Goal: Task Accomplishment & Management: Use online tool/utility

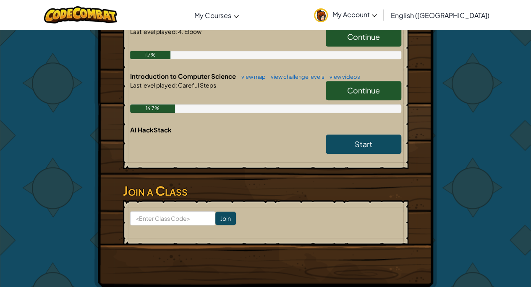
scroll to position [177, 0]
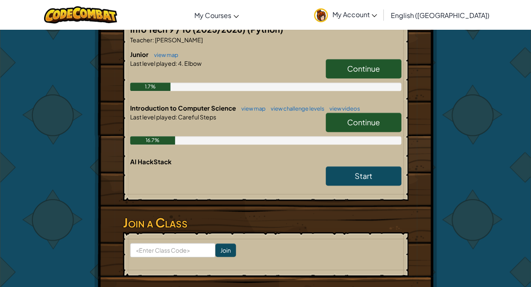
click at [384, 118] on link "Continue" at bounding box center [364, 122] width 76 height 19
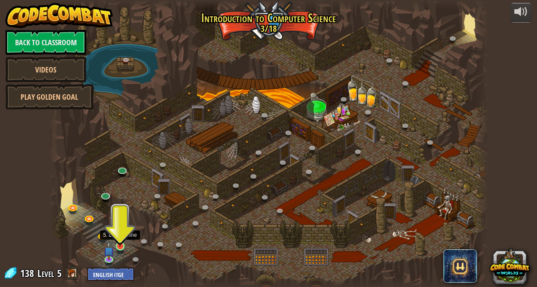
click at [121, 243] on img at bounding box center [120, 235] width 10 height 24
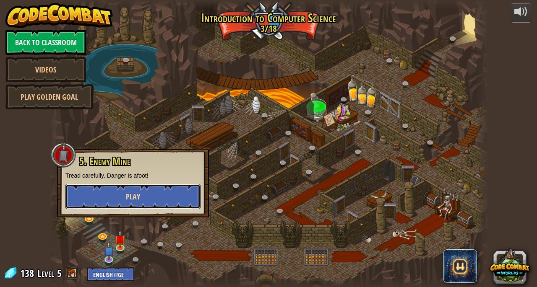
click at [130, 198] on span "Play" at bounding box center [133, 197] width 14 height 10
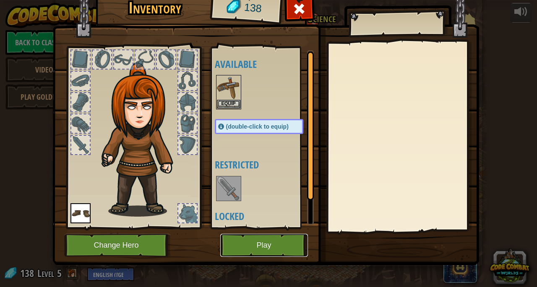
click at [245, 243] on button "Play" at bounding box center [264, 245] width 88 height 23
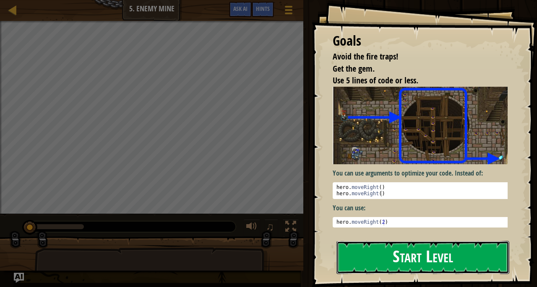
click at [367, 256] on button "Start Level" at bounding box center [422, 257] width 173 height 33
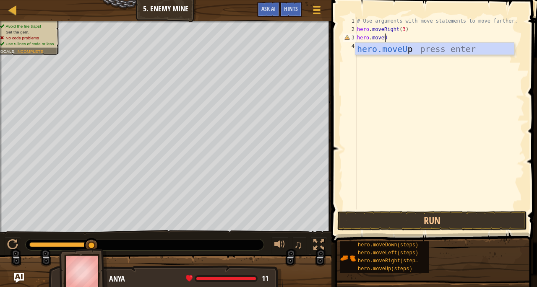
scroll to position [4, 2]
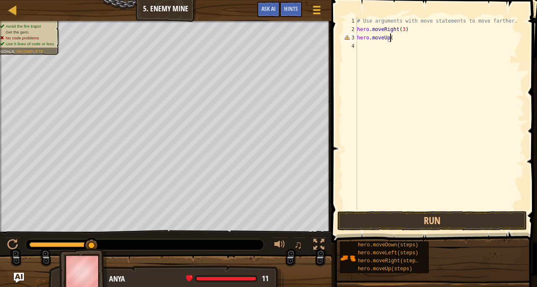
type textarea "hero.moveUp()"
type textarea "\"
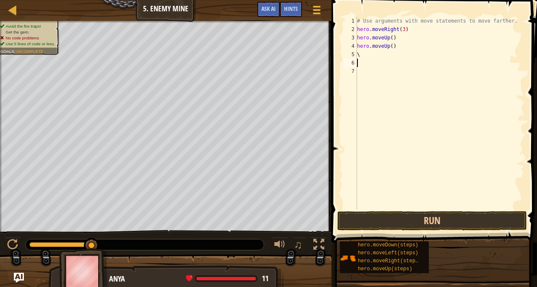
click at [388, 50] on div "# Use arguments with move statements to move farther. hero . moveRight ( 3 ) he…" at bounding box center [439, 122] width 169 height 210
type textarea "\"
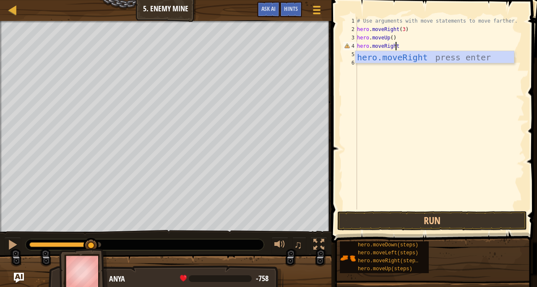
scroll to position [4, 3]
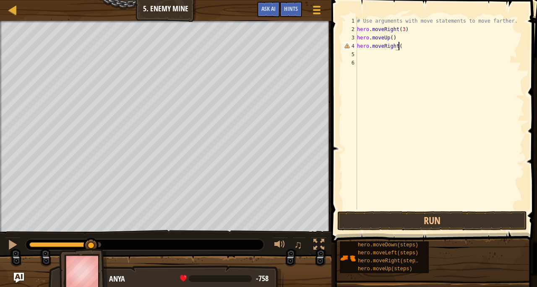
type textarea "hero.moveRight()"
type textarea "hero.moveDown(3)"
type textarea "hero.moveRight(2)"
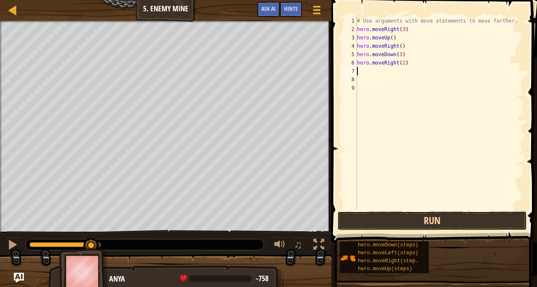
click at [472, 219] on button "Run" at bounding box center [432, 220] width 190 height 19
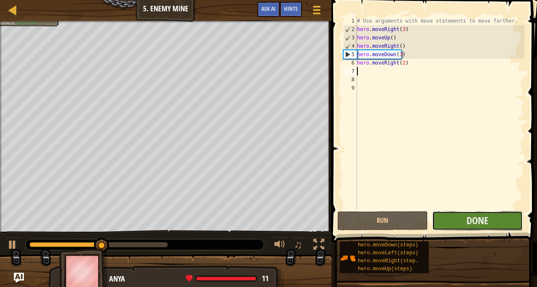
click at [503, 226] on button "Done" at bounding box center [477, 220] width 91 height 19
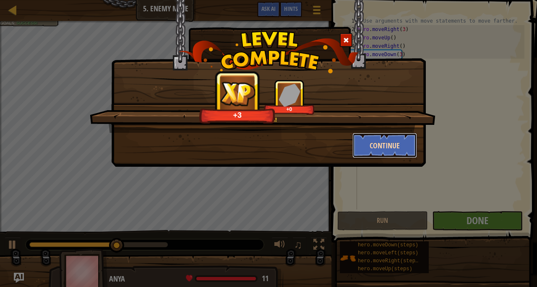
click at [402, 147] on button "Continue" at bounding box center [384, 145] width 65 height 25
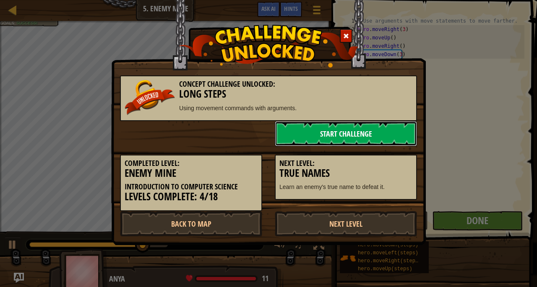
click at [357, 134] on link "Start Challenge" at bounding box center [346, 133] width 142 height 25
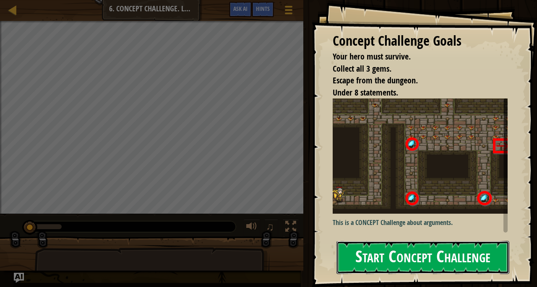
click at [390, 245] on button "Start Concept Challenge" at bounding box center [422, 257] width 173 height 33
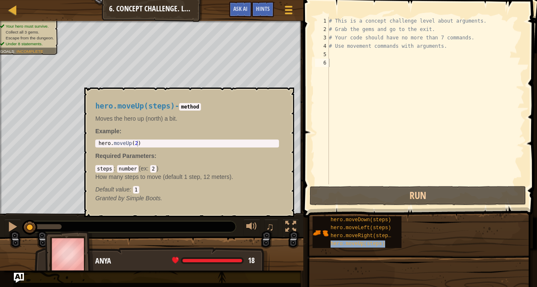
click at [390, 245] on div "hero.moveUp(steps)" at bounding box center [362, 244] width 68 height 8
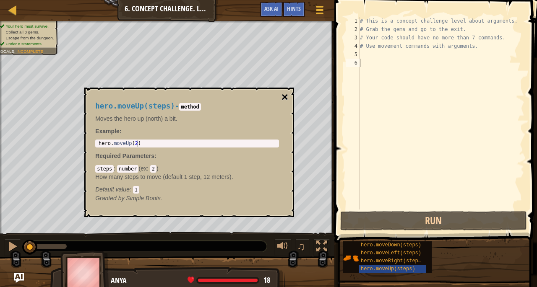
click at [283, 97] on button "×" at bounding box center [284, 97] width 7 height 12
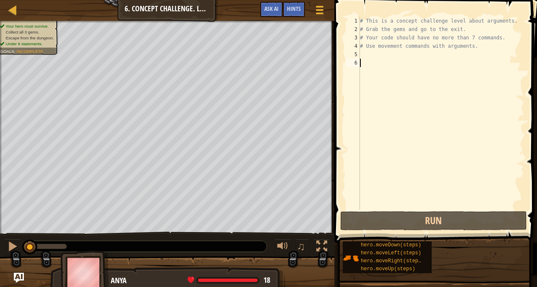
click at [373, 70] on div "# This is a concept challenge level about arguments. # Grab the gems and go to …" at bounding box center [441, 122] width 166 height 210
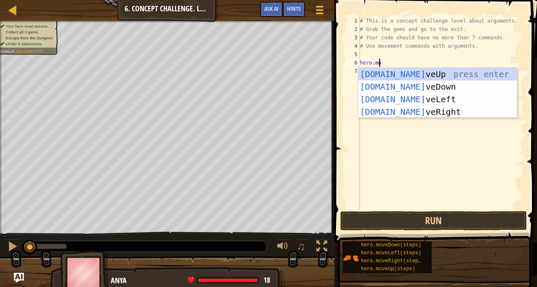
scroll to position [4, 1]
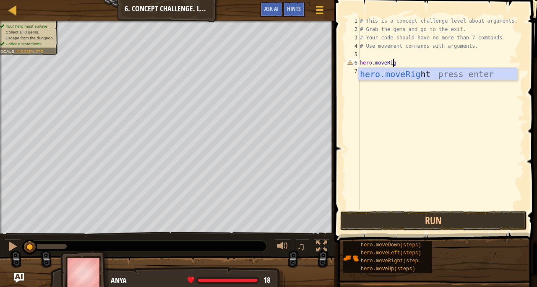
type textarea "hero.moveRight"
click at [373, 70] on div "hero.moveRight press enter" at bounding box center [437, 87] width 159 height 38
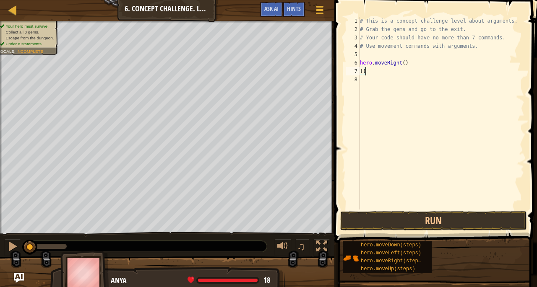
type textarea "("
click at [373, 70] on div "# This is a concept challenge level about arguments. # Grab the gems and go to …" at bounding box center [441, 122] width 166 height 210
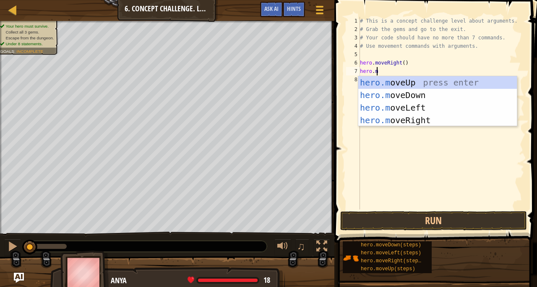
scroll to position [4, 1]
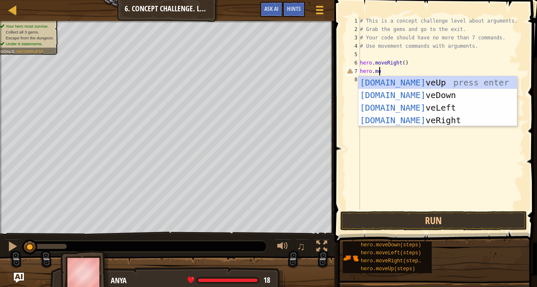
click at [373, 70] on div "# This is a concept challenge level about arguments. # Grab the gems and go to …" at bounding box center [441, 122] width 166 height 210
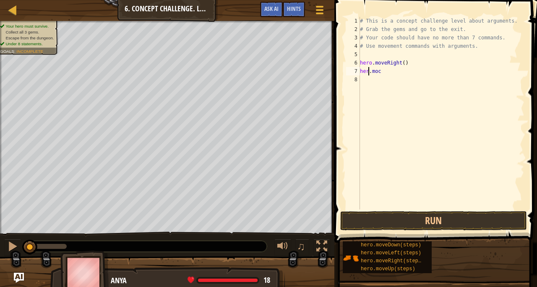
click at [373, 70] on div "# This is a concept challenge level about arguments. # Grab the gems and go to …" at bounding box center [441, 122] width 166 height 210
click at [385, 72] on div "# This is a concept challenge level about arguments. # Grab the gems and go to …" at bounding box center [441, 122] width 166 height 210
type textarea "[DOMAIN_NAME]"
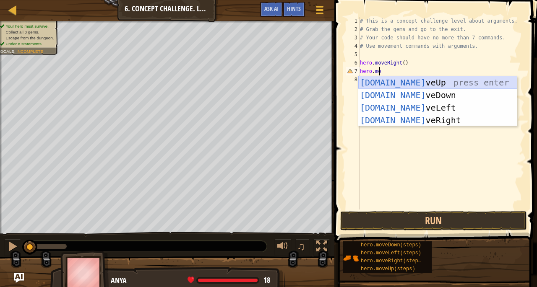
scroll to position [4, 0]
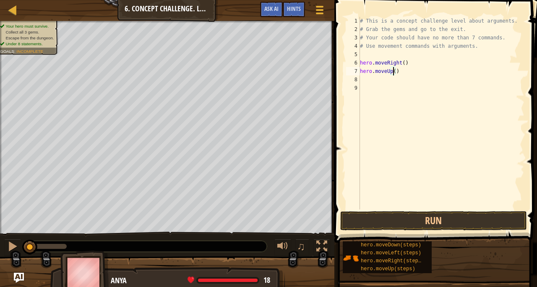
click at [394, 70] on div "# This is a concept challenge level about arguments. # Grab the gems and go to …" at bounding box center [441, 122] width 166 height 210
type textarea "hero.moveUp(3)"
click at [378, 78] on div "# This is a concept challenge level about arguments. # Grab the gems and go to …" at bounding box center [441, 122] width 166 height 210
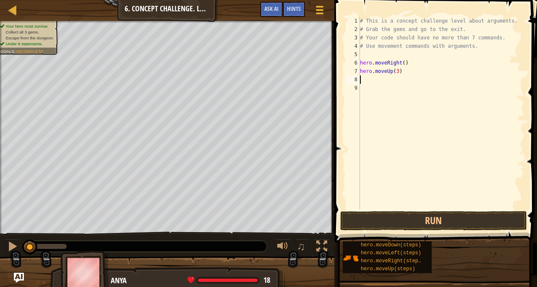
click at [378, 78] on div "# This is a concept challenge level about arguments. # Grab the gems and go to …" at bounding box center [441, 122] width 166 height 210
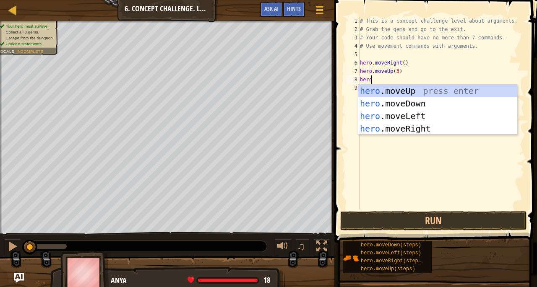
scroll to position [4, 0]
type textarea "hero.moveR"
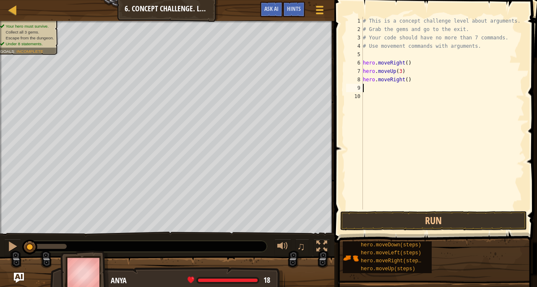
scroll to position [4, 0]
click at [378, 78] on div "# This is a concept challenge level about arguments. # Grab the gems and go to …" at bounding box center [443, 122] width 164 height 210
click at [373, 80] on div "# This is a concept challenge level about arguments. # Grab the gems and go to …" at bounding box center [443, 122] width 164 height 210
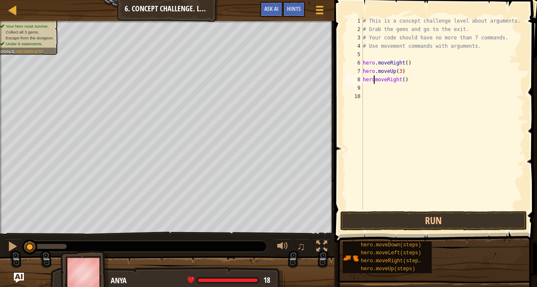
type textarea "hero.moveRight()"
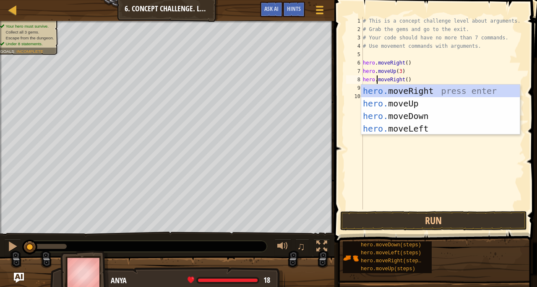
scroll to position [4, 1]
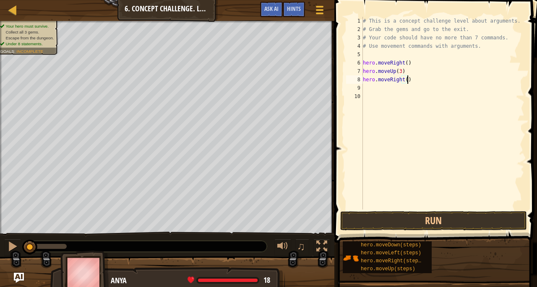
click at [423, 81] on div "# This is a concept challenge level about arguments. # Grab the gems and go to …" at bounding box center [443, 122] width 164 height 210
click at [376, 89] on div "# This is a concept challenge level about arguments. # Grab the gems and go to …" at bounding box center [443, 122] width 164 height 210
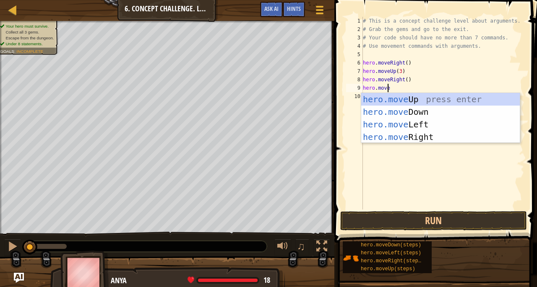
scroll to position [4, 2]
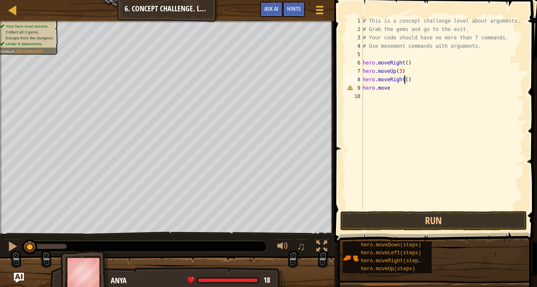
click at [404, 79] on div "# This is a concept challenge level about arguments. # Grab the gems and go to …" at bounding box center [443, 122] width 164 height 210
click at [391, 86] on div "# This is a concept challenge level about arguments. # Grab the gems and go to …" at bounding box center [443, 122] width 164 height 210
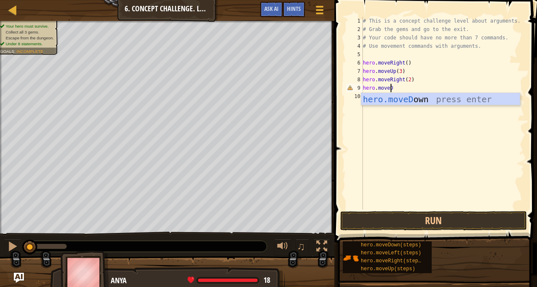
type textarea "hero.moveD"
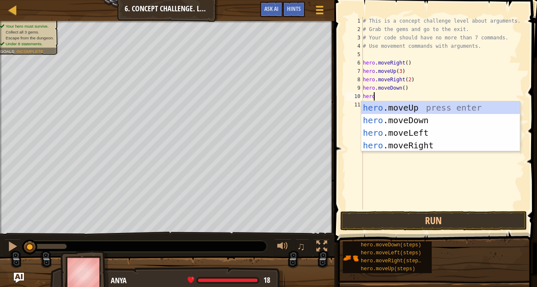
scroll to position [4, 0]
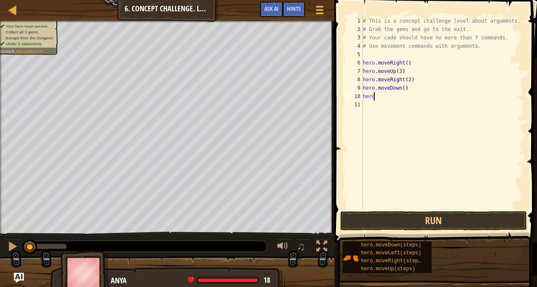
click at [386, 96] on div "# This is a concept challenge level about arguments. # Grab the gems and go to …" at bounding box center [443, 122] width 164 height 210
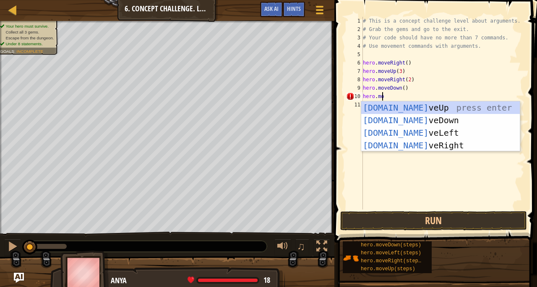
scroll to position [4, 1]
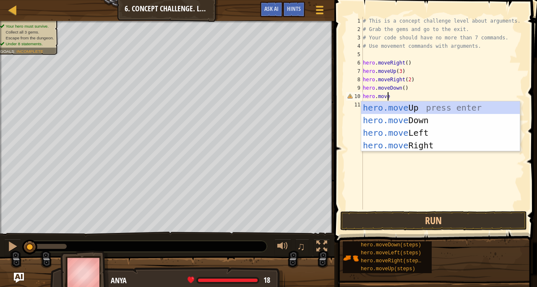
type textarea "hero.moveL"
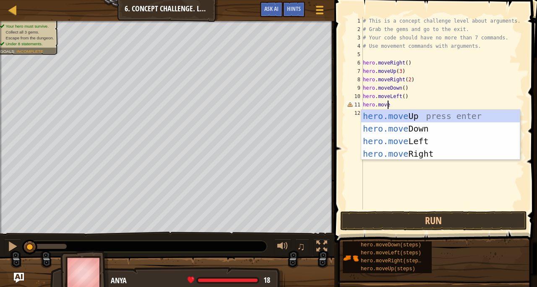
type textarea "hero.moveD"
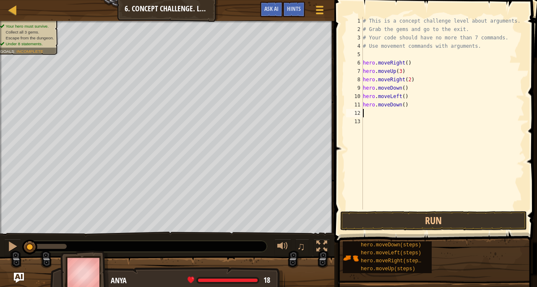
scroll to position [4, 0]
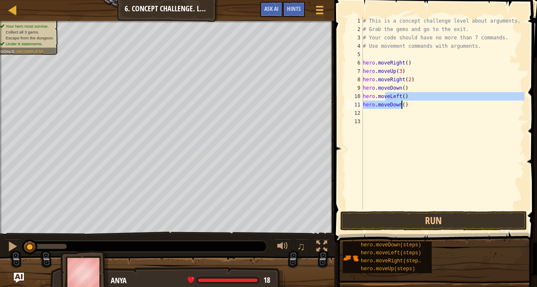
drag, startPoint x: 386, startPoint y: 96, endPoint x: 400, endPoint y: 106, distance: 17.3
click at [400, 106] on div "# This is a concept challenge level about arguments. # Grab the gems and go to …" at bounding box center [443, 122] width 164 height 210
click at [400, 106] on div "# This is a concept challenge level about arguments. # Grab the gems and go to …" at bounding box center [442, 113] width 163 height 193
type textarea "hero.moveDown(2)"
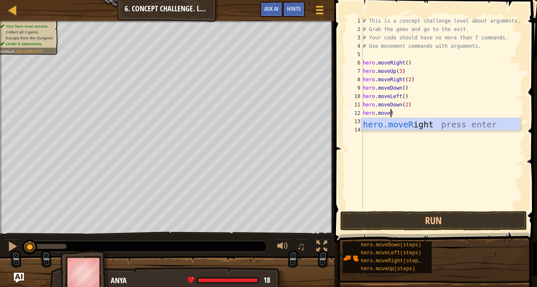
scroll to position [4, 2]
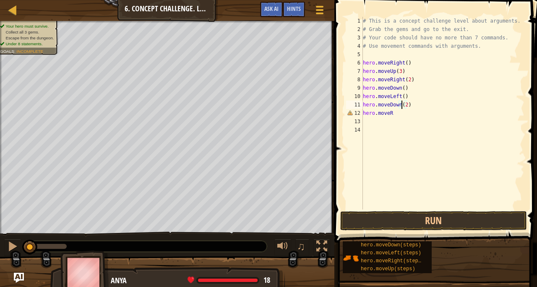
click at [400, 104] on div "# This is a concept challenge level about arguments. # Grab the gems and go to …" at bounding box center [443, 122] width 164 height 210
click at [393, 112] on div "# This is a concept challenge level about arguments. # Grab the gems and go to …" at bounding box center [443, 122] width 164 height 210
type textarea "hero.moveRi"
click at [404, 114] on div "# This is a concept challenge level about arguments. # Grab the gems and go to …" at bounding box center [443, 122] width 164 height 210
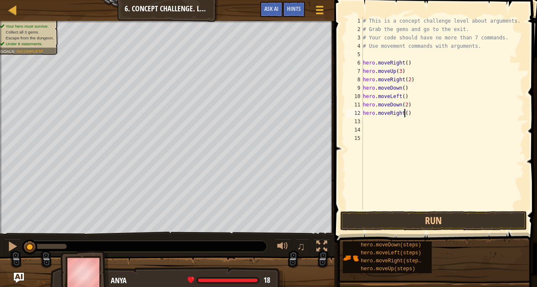
type textarea "hero.moveRight(2)"
click at [430, 114] on div "# This is a concept challenge level about arguments. # Grab the gems and go to …" at bounding box center [443, 122] width 164 height 210
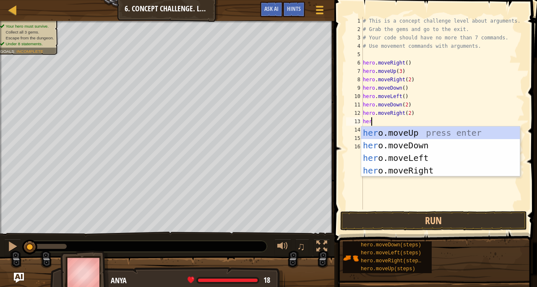
scroll to position [4, 0]
click at [430, 114] on div "# This is a concept challenge level about arguments. # Grab the gems and go to …" at bounding box center [443, 122] width 164 height 210
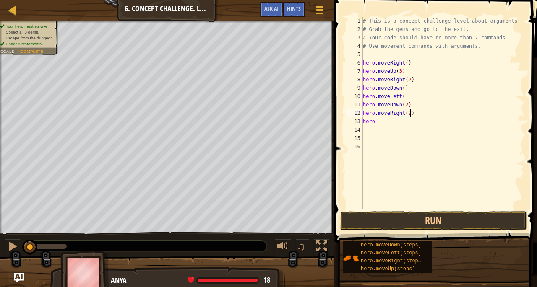
click at [430, 114] on div "# This is a concept challenge level about arguments. # Grab the gems and go to …" at bounding box center [443, 122] width 164 height 210
type textarea "hero.moveRight(2) hero"
click at [430, 114] on div "# This is a concept challenge level about arguments. # Grab the gems and go to …" at bounding box center [443, 122] width 164 height 210
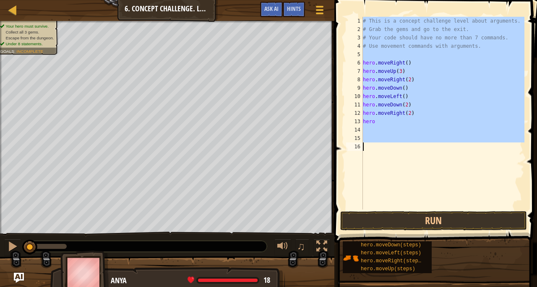
scroll to position [4, 0]
click at [417, 156] on div "# This is a concept challenge level about arguments. # Grab the gems and go to …" at bounding box center [442, 113] width 163 height 193
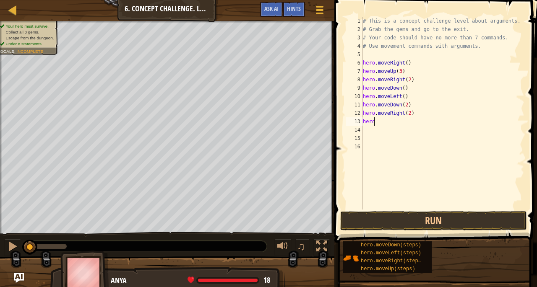
click at [385, 118] on div "# This is a concept challenge level about arguments. # Grab the gems and go to …" at bounding box center [443, 122] width 164 height 210
type textarea "hero."
click at [397, 122] on div "# This is a concept challenge level about arguments. # Grab the gems and go to …" at bounding box center [443, 122] width 164 height 210
type textarea "hero.moveUp(2)"
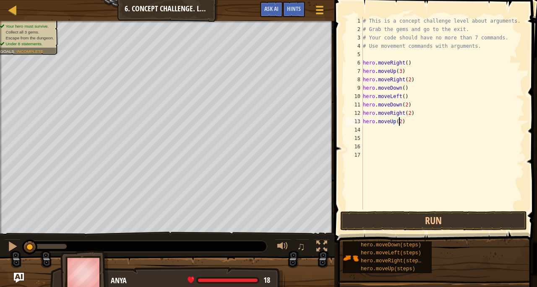
click at [401, 123] on div "# This is a concept challenge level about arguments. # Grab the gems and go to …" at bounding box center [443, 122] width 164 height 210
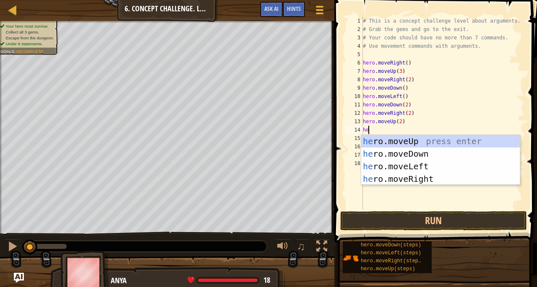
scroll to position [4, 0]
click at [401, 123] on div "# This is a concept challenge level about arguments. # Grab the gems and go to …" at bounding box center [443, 122] width 164 height 210
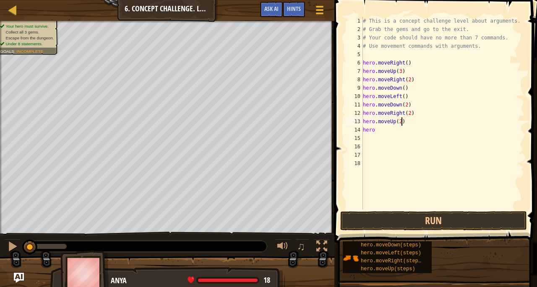
scroll to position [4, 3]
click at [378, 128] on div "# This is a concept challenge level about arguments. # Grab the gems and go to …" at bounding box center [443, 122] width 164 height 210
type textarea "hero."
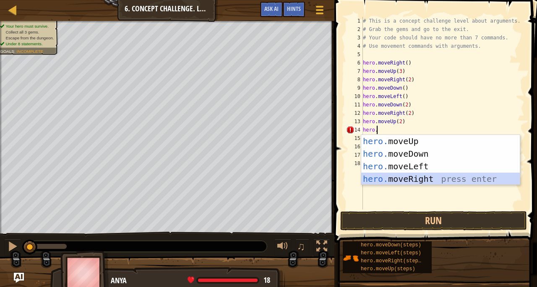
click at [392, 179] on div "hero. moveUp press enter hero. moveDown press enter hero. moveLeft press enter …" at bounding box center [440, 173] width 159 height 76
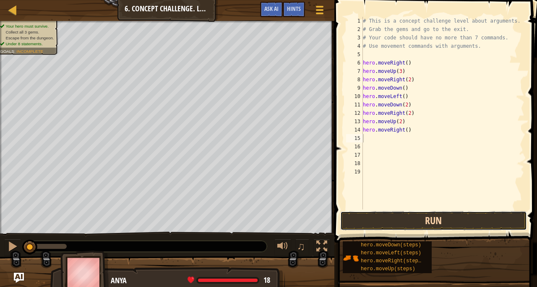
click at [412, 223] on button "Run" at bounding box center [433, 220] width 187 height 19
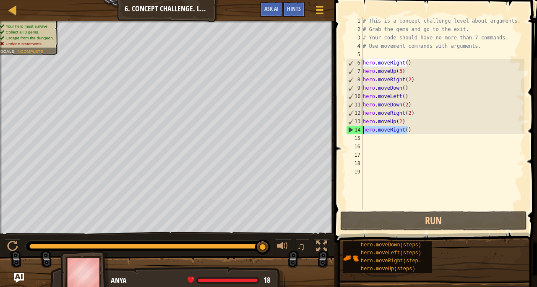
drag, startPoint x: 417, startPoint y: 131, endPoint x: 362, endPoint y: 131, distance: 55.0
click at [362, 131] on div "1 2 3 4 5 6 7 8 9 10 11 12 13 14 15 16 17 18 19 # This is a concept challenge l…" at bounding box center [434, 113] width 180 height 193
click at [378, 130] on div "# This is a concept challenge level about arguments. # Grab the gems and go to …" at bounding box center [442, 113] width 163 height 193
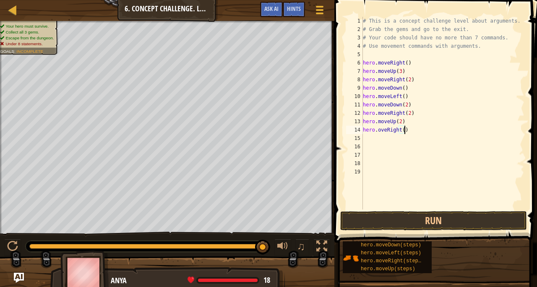
click at [410, 130] on div "# This is a concept challenge level about arguments. # Grab the gems and go to …" at bounding box center [443, 122] width 164 height 210
type textarea "h"
click at [393, 218] on button "Run" at bounding box center [433, 220] width 187 height 19
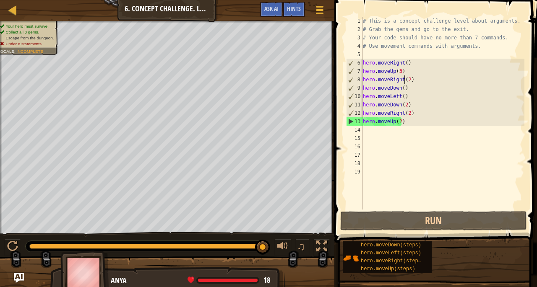
click at [404, 81] on div "# This is a concept challenge level about arguments. # Grab the gems and go to …" at bounding box center [443, 122] width 164 height 210
click at [401, 89] on div "# This is a concept challenge level about arguments. # Grab the gems and go to …" at bounding box center [443, 122] width 164 height 210
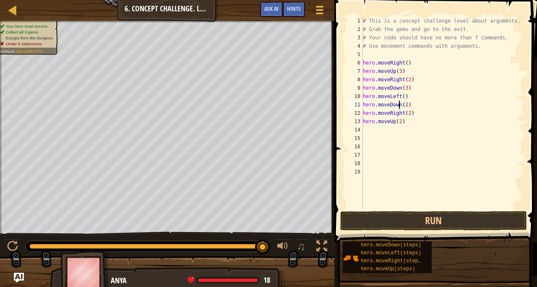
click at [399, 104] on div "# This is a concept challenge level about arguments. # Grab the gems and go to …" at bounding box center [443, 122] width 164 height 210
click at [399, 104] on div "# This is a concept challenge level about arguments. # Grab the gems and go to …" at bounding box center [442, 113] width 163 height 193
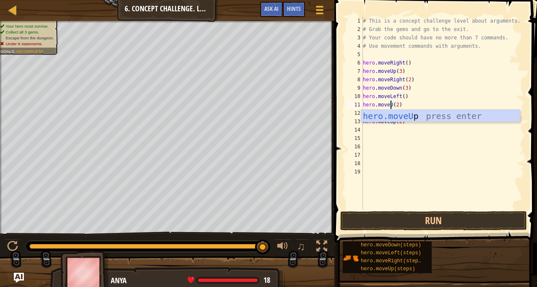
scroll to position [4, 3]
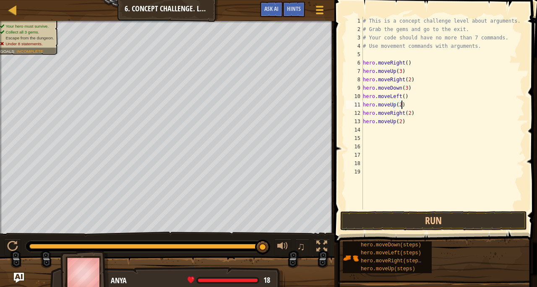
click at [427, 104] on div "# This is a concept challenge level about arguments. # Grab the gems and go to …" at bounding box center [443, 122] width 164 height 210
click at [409, 122] on div "# This is a concept challenge level about arguments. # Grab the gems and go to …" at bounding box center [443, 122] width 164 height 210
type textarea "h"
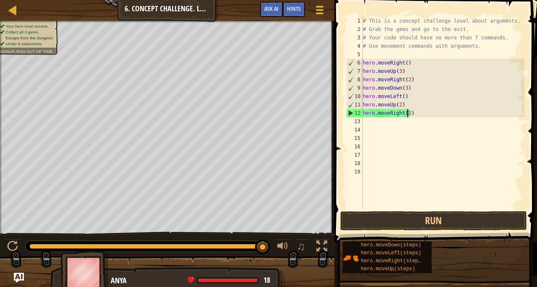
click at [407, 110] on div "# This is a concept challenge level about arguments. # Grab the gems and go to …" at bounding box center [443, 122] width 164 height 210
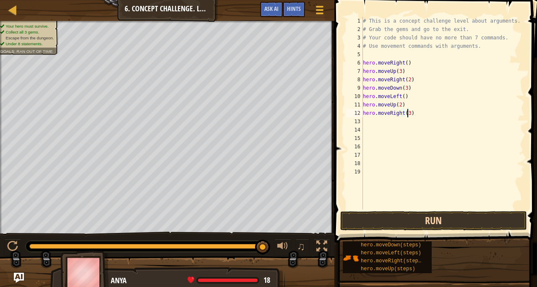
type textarea "hero.moveRight(3)"
click at [409, 219] on button "Run" at bounding box center [433, 220] width 187 height 19
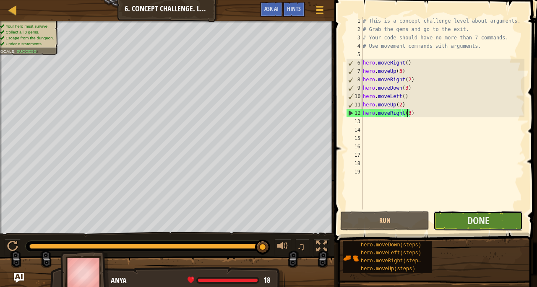
click at [505, 219] on button "Done" at bounding box center [477, 220] width 89 height 19
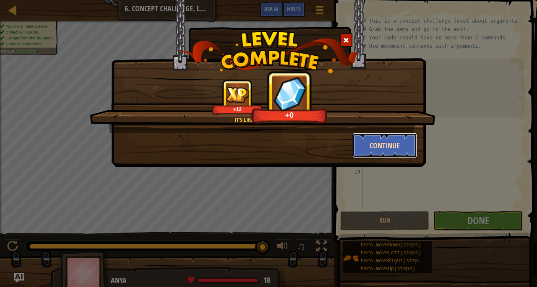
click at [385, 144] on button "Continue" at bounding box center [384, 145] width 65 height 25
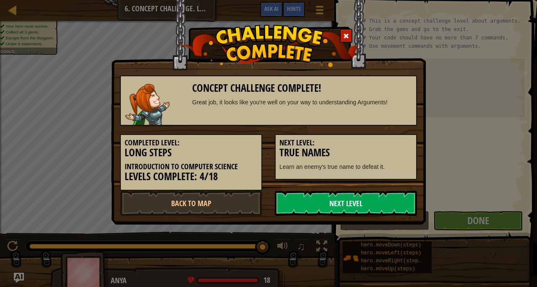
click at [306, 204] on link "Next Level" at bounding box center [346, 203] width 142 height 25
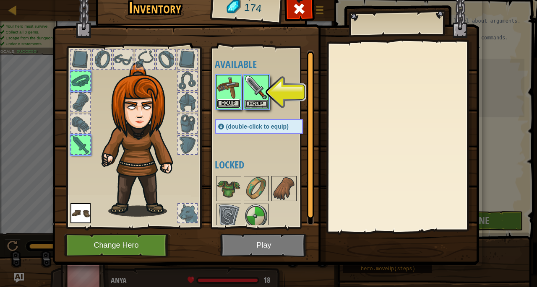
click at [217, 101] on button "Equip" at bounding box center [228, 103] width 23 height 9
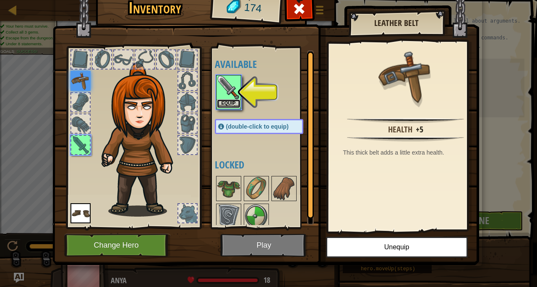
click at [231, 105] on button "Equip" at bounding box center [228, 103] width 23 height 9
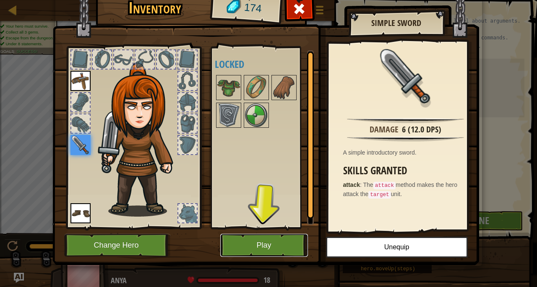
click at [254, 248] on button "Play" at bounding box center [264, 245] width 88 height 23
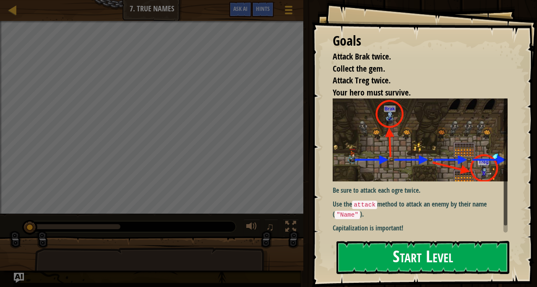
click at [385, 256] on button "Start Level" at bounding box center [422, 257] width 173 height 33
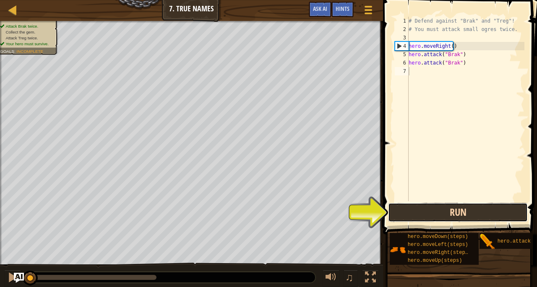
click at [431, 214] on button "Run" at bounding box center [458, 212] width 140 height 19
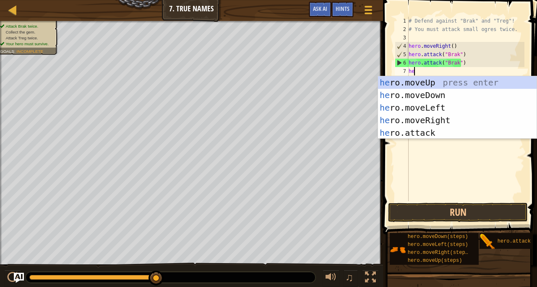
type textarea "hero"
click at [412, 166] on div "# Defend against "Brak" and "Treg"! # You must attack small ogres twice. hero .…" at bounding box center [465, 117] width 117 height 201
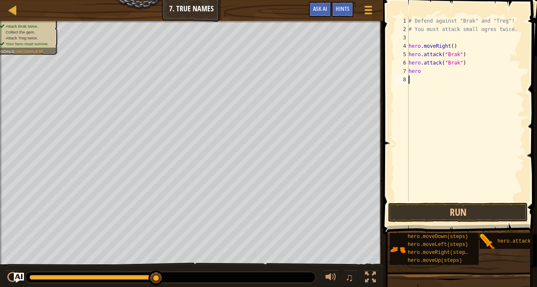
scroll to position [4, 0]
type textarea "."
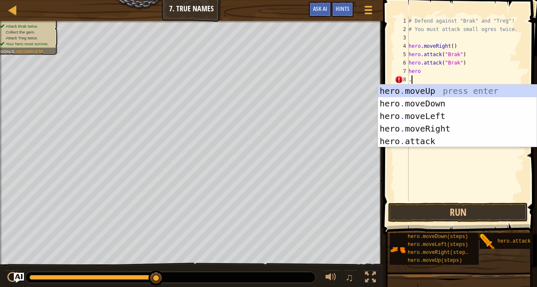
click at [412, 166] on div "# Defend against "Brak" and "Treg"! # You must attack small ogres twice. hero .…" at bounding box center [465, 117] width 117 height 201
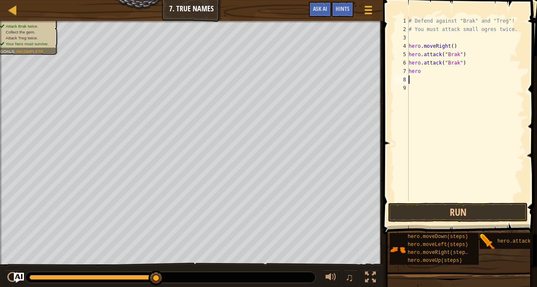
click at [426, 69] on div "# Defend against "Brak" and "Treg"! # You must attack small ogres twice. hero .…" at bounding box center [465, 117] width 117 height 201
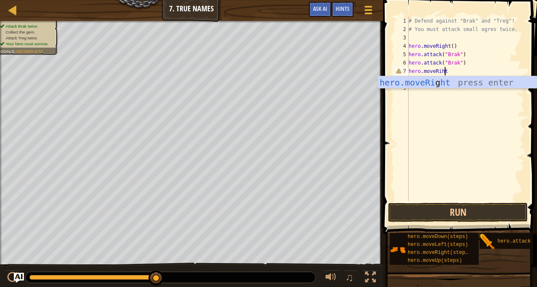
scroll to position [4, 3]
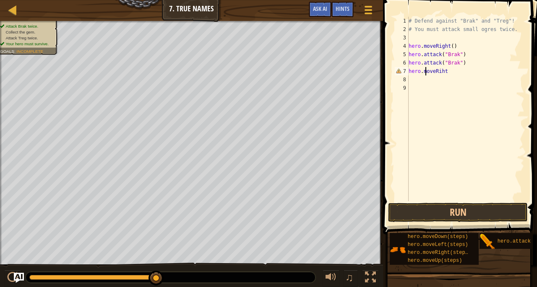
click at [426, 69] on div "# Defend against "Brak" and "Treg"! # You must attack small ogres twice. hero .…" at bounding box center [465, 117] width 117 height 201
click at [451, 69] on div "# Defend against "Brak" and "Treg"! # You must attack small ogres twice. hero .…" at bounding box center [465, 117] width 117 height 201
type textarea "hero.moveRihtt()"
click at [453, 70] on div "# Defend against "Brak" and "Treg"! # You must attack small ogres twice. hero .…" at bounding box center [466, 117] width 115 height 201
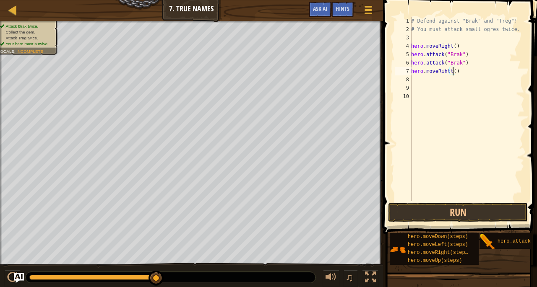
type textarea "hero.moveRihtt(2)"
click at [430, 86] on div "# Defend against "Brak" and "Treg"! # You must attack small ogres twice. hero .…" at bounding box center [466, 117] width 115 height 201
type textarea "hero.attack("Treg")"
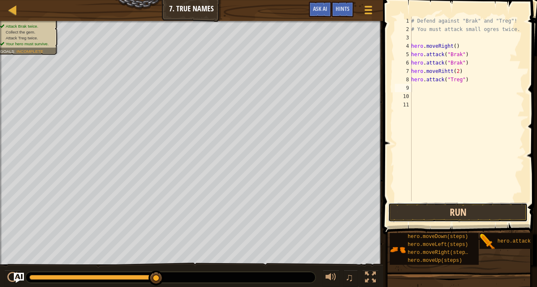
click at [452, 209] on button "Run" at bounding box center [458, 212] width 140 height 19
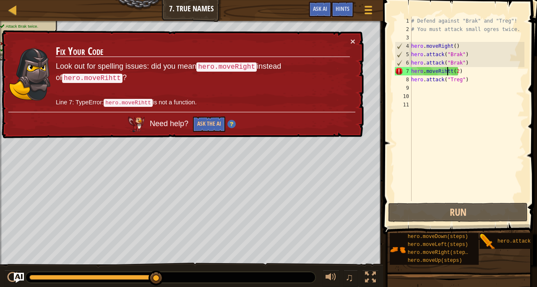
click at [448, 70] on div "# Defend against "Brak" and "Treg"! # You must attack small ogres twice. hero .…" at bounding box center [466, 117] width 115 height 201
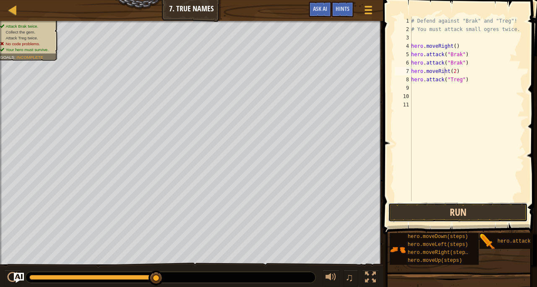
click at [423, 215] on button "Run" at bounding box center [458, 212] width 140 height 19
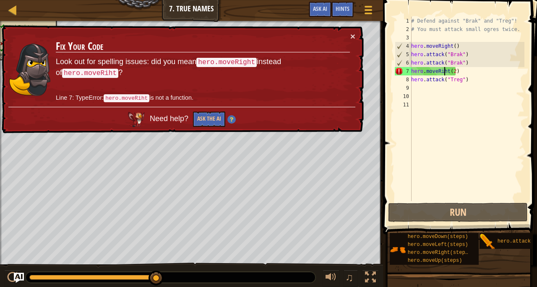
click at [442, 71] on div "# Defend against "Brak" and "Treg"! # You must attack small ogres twice. hero .…" at bounding box center [466, 117] width 115 height 201
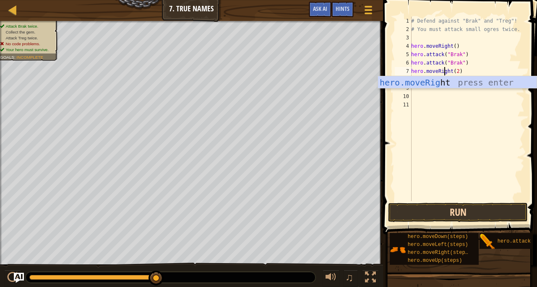
type textarea "hero.moveRight(2)"
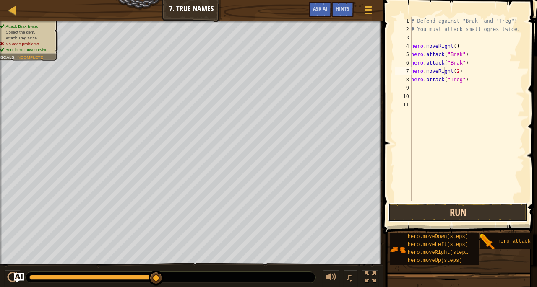
click at [435, 219] on button "Run" at bounding box center [458, 212] width 140 height 19
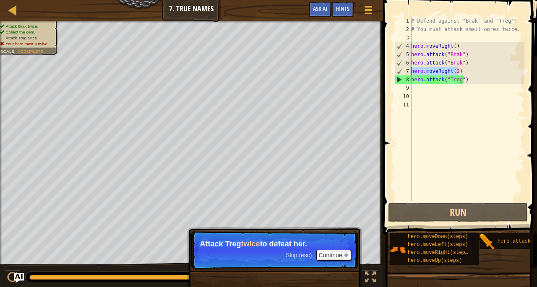
drag, startPoint x: 463, startPoint y: 71, endPoint x: 409, endPoint y: 70, distance: 54.5
click at [409, 70] on div "hero.moveRight(2) 1 2 3 4 5 6 7 8 9 10 11 # Defend against "Brak" and "Treg"! #…" at bounding box center [458, 109] width 131 height 185
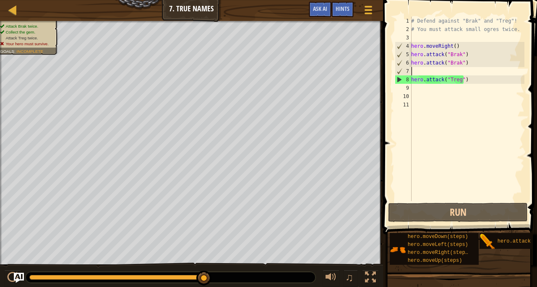
click at [409, 70] on div "7" at bounding box center [403, 71] width 16 height 8
type textarea "hero.attack("Treg")"
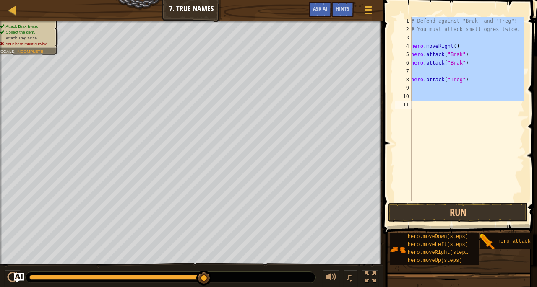
drag, startPoint x: 409, startPoint y: 70, endPoint x: 419, endPoint y: 96, distance: 28.4
click at [419, 96] on div "1 2 3 4 5 6 7 8 9 10 11 # Defend against "Brak" and "Treg"! # You must attack s…" at bounding box center [458, 109] width 131 height 185
click at [419, 96] on div "# Defend against "Brak" and "Treg"! # You must attack small ogres twice. hero .…" at bounding box center [466, 109] width 115 height 185
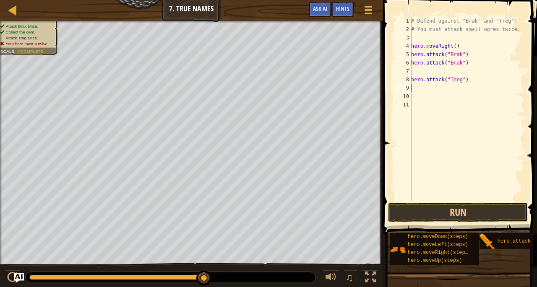
click at [416, 84] on div "# Defend against "Brak" and "Treg"! # You must attack small ogres twice. hero .…" at bounding box center [466, 117] width 115 height 201
paste textarea "hero.moveRight(2)"
type textarea "hero.moveRight(2)"
click at [414, 70] on div "# Defend against "Brak" and "Treg"! # You must attack small ogres twice. hero .…" at bounding box center [466, 117] width 115 height 201
click at [430, 207] on button "Run" at bounding box center [458, 212] width 140 height 19
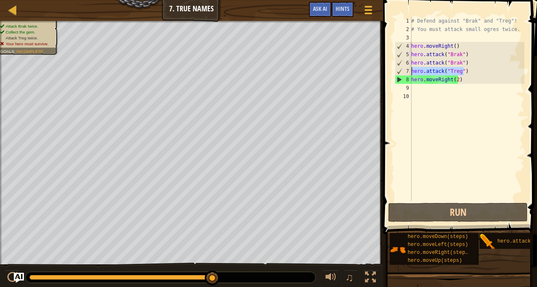
drag, startPoint x: 466, startPoint y: 71, endPoint x: 411, endPoint y: 70, distance: 55.0
click at [411, 70] on div "hero.attack("Brak") 1 2 3 4 5 6 7 8 9 10 # Defend against "Brak" and "Treg"! # …" at bounding box center [458, 109] width 131 height 185
paste textarea "hero.attack("Brak")"
drag, startPoint x: 416, startPoint y: 71, endPoint x: 469, endPoint y: 65, distance: 52.7
click at [469, 65] on div "# Defend against "Brak" and "Treg"! # You must attack small ogres twice. hero .…" at bounding box center [466, 117] width 115 height 201
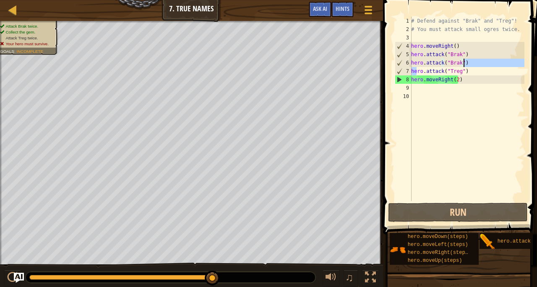
click at [469, 65] on div "# Defend against "Brak" and "Treg"! # You must attack small ogres twice. hero .…" at bounding box center [466, 109] width 115 height 185
type textarea "hero.attack("Treg")"
drag, startPoint x: 462, startPoint y: 91, endPoint x: 458, endPoint y: 89, distance: 4.7
click at [458, 89] on div "# Defend against "Brak" and "Treg"! # You must attack small ogres twice. hero .…" at bounding box center [466, 117] width 115 height 201
type textarea "hero.attack("Brak")"
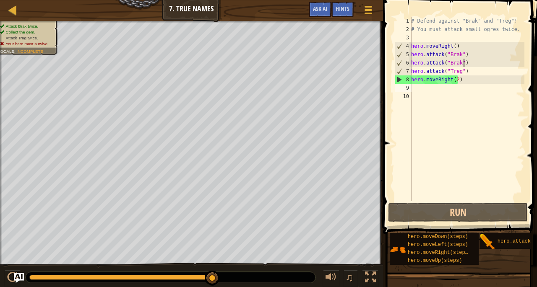
click at [457, 84] on div "# Defend against "Brak" and "Treg"! # You must attack small ogres twice. hero .…" at bounding box center [466, 117] width 115 height 201
type textarea "hero.moveRight(2)"
click at [463, 83] on div "# Defend against "Brak" and "Treg"! # You must attack small ogres twice. hero .…" at bounding box center [466, 117] width 115 height 201
click at [440, 118] on div "# Defend against "Brak" and "Treg"! # You must attack small ogres twice. hero .…" at bounding box center [466, 117] width 115 height 201
click at [467, 61] on div "# Defend against "Brak" and "Treg"! # You must attack small ogres twice. hero .…" at bounding box center [466, 117] width 115 height 201
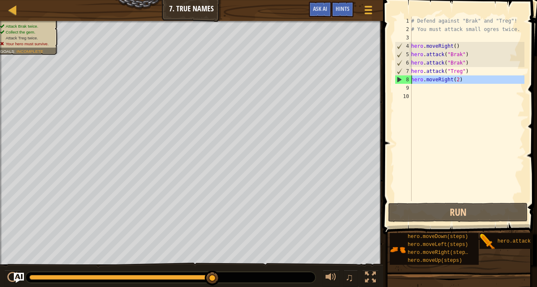
click at [399, 78] on div "8" at bounding box center [403, 80] width 16 height 8
click at [413, 74] on div "# Defend against "Brak" and "Treg"! # You must attack small ogres twice. hero .…" at bounding box center [466, 117] width 115 height 201
drag, startPoint x: 448, startPoint y: 70, endPoint x: 476, endPoint y: 68, distance: 27.8
click at [476, 68] on div "# Defend against "Brak" and "Treg"! # You must attack small ogres twice. hero .…" at bounding box center [466, 117] width 115 height 201
click at [476, 68] on div "# Defend against "Brak" and "Treg"! # You must attack small ogres twice. hero .…" at bounding box center [466, 109] width 115 height 185
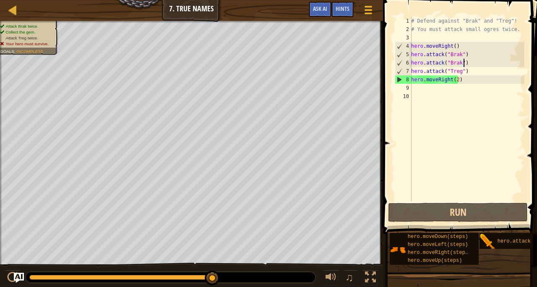
click at [481, 63] on div "# Defend against "Brak" and "Treg"! # You must attack small ogres twice. hero .…" at bounding box center [466, 117] width 115 height 201
type textarea "hero.attack("Brak")"
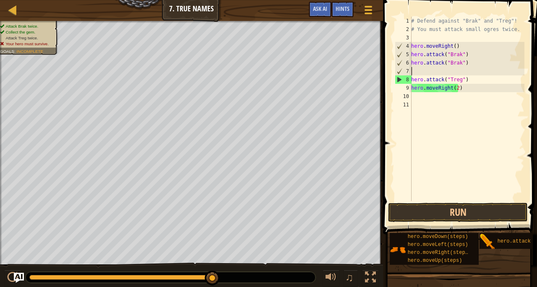
click at [481, 63] on div "# Defend against "Brak" and "Treg"! # You must attack small ogres twice. hero .…" at bounding box center [466, 117] width 115 height 201
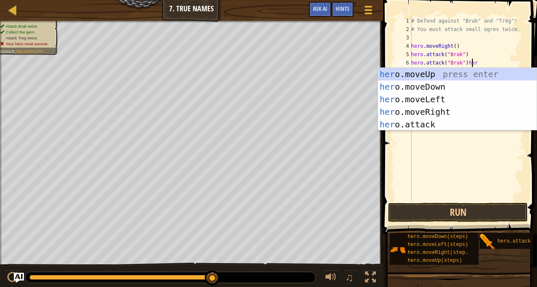
click at [481, 63] on div "# Defend against "Brak" and "Treg"! # You must attack small ogres twice. hero .…" at bounding box center [466, 117] width 115 height 201
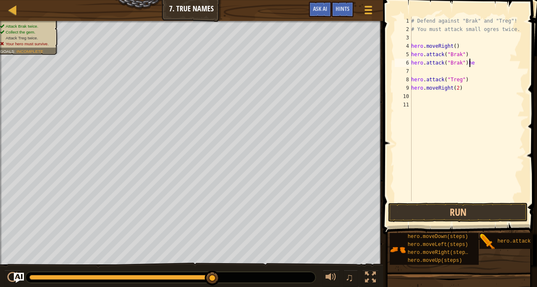
click at [481, 63] on div "# Defend against "Brak" and "Treg"! # You must attack small ogres twice. hero .…" at bounding box center [466, 117] width 115 height 201
type textarea "hero.attack("Brak")"
drag, startPoint x: 481, startPoint y: 63, endPoint x: 431, endPoint y: 59, distance: 49.7
click at [435, 58] on div "# Defend against "Brak" and "Treg"! # You must attack small ogres twice. hero .…" at bounding box center [466, 117] width 115 height 201
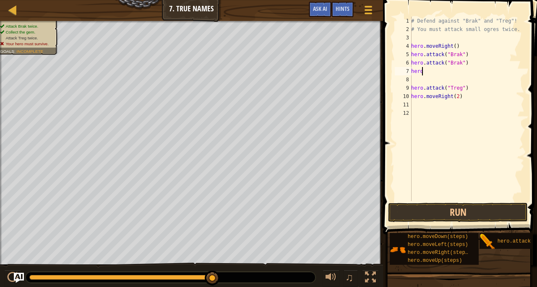
click at [439, 71] on div "# Defend against "Brak" and "Treg"! # You must attack small ogres twice. hero .…" at bounding box center [466, 117] width 115 height 201
type textarea "hero."
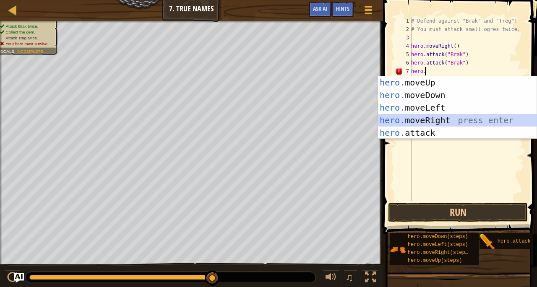
scroll to position [4, 0]
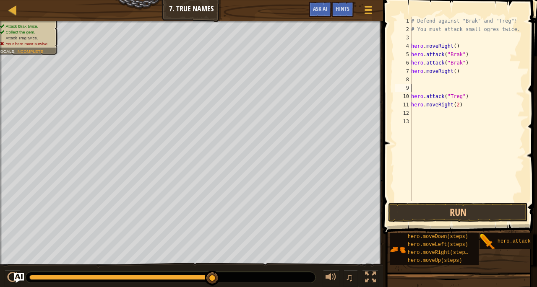
click at [414, 90] on div "# Defend against "Brak" and "Treg"! # You must attack small ogres twice. hero .…" at bounding box center [466, 117] width 115 height 201
drag, startPoint x: 412, startPoint y: 86, endPoint x: 472, endPoint y: 89, distance: 60.4
click at [472, 89] on div "# Defend against "Brak" and "Treg"! # You must attack small ogres twice. hero .…" at bounding box center [466, 117] width 115 height 201
type textarea "hero.attack("Treg")"
click at [446, 80] on div "# Defend against "Brak" and "Treg"! # You must attack small ogres twice. hero .…" at bounding box center [466, 117] width 115 height 201
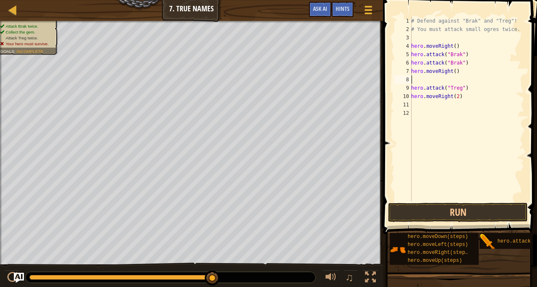
paste textarea "hero.attack("Treg")"
type textarea "hero.attack("Treg")"
click at [450, 214] on button "Run" at bounding box center [458, 212] width 140 height 19
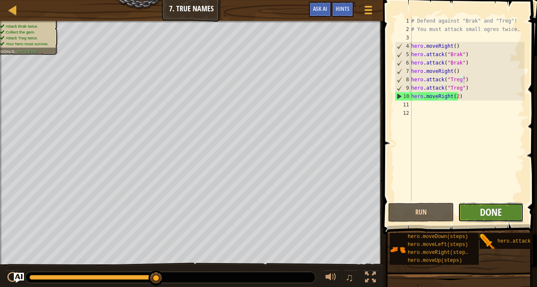
click at [488, 216] on span "Done" at bounding box center [491, 212] width 22 height 13
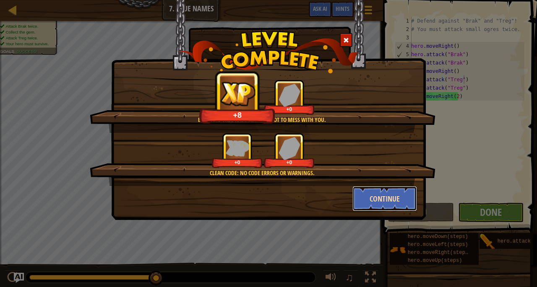
click at [374, 194] on button "Continue" at bounding box center [384, 198] width 65 height 25
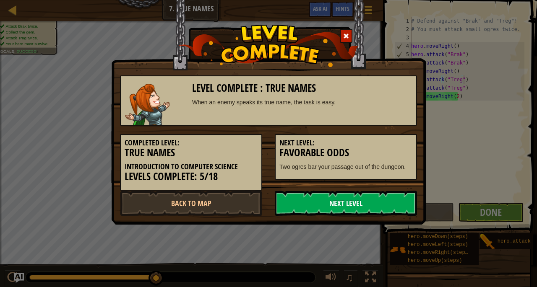
click at [364, 198] on link "Next Level" at bounding box center [346, 203] width 142 height 25
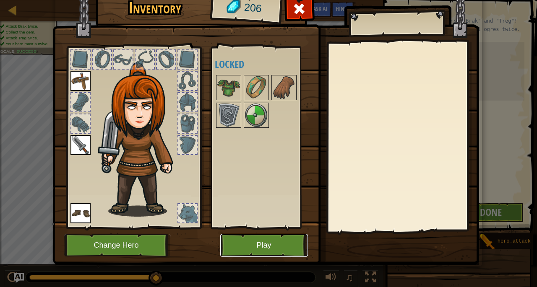
click at [258, 251] on button "Play" at bounding box center [264, 245] width 88 height 23
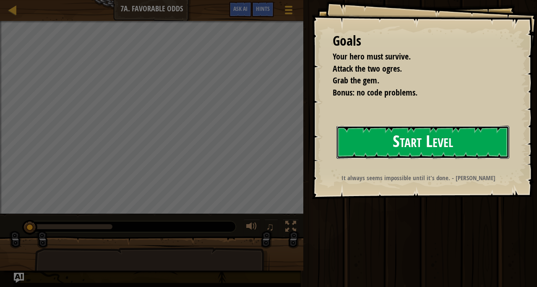
click at [382, 146] on button "Start Level" at bounding box center [422, 142] width 173 height 33
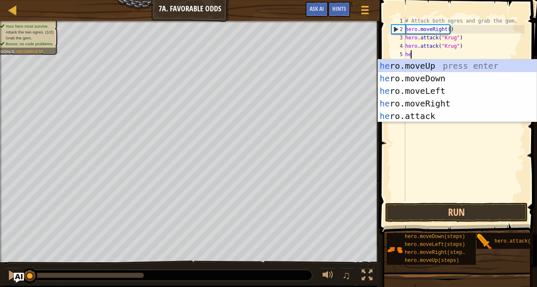
scroll to position [4, 0]
type textarea "hero"
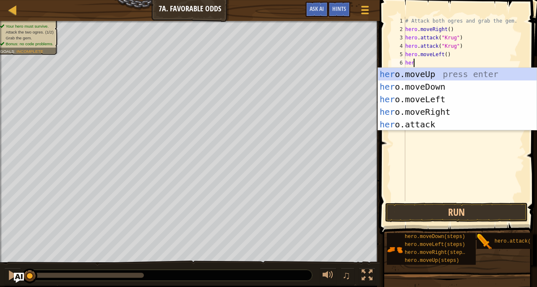
type textarea "hero"
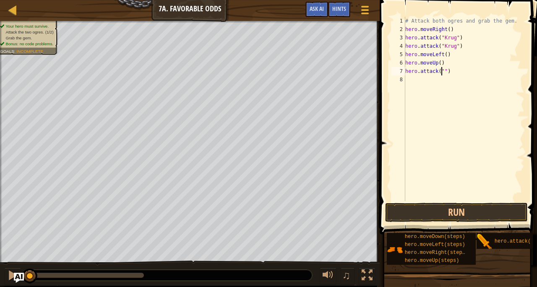
scroll to position [4, 3]
type textarea "hero.attack("Gtump")"
click at [412, 81] on div "# Attack both ogres and grab the gem. hero . moveRight ( ) hero . attack ( "[PE…" at bounding box center [464, 117] width 121 height 201
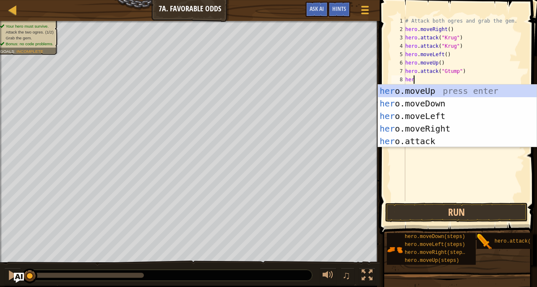
type textarea "hero"
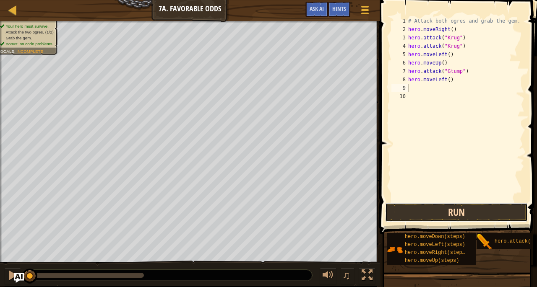
click at [444, 217] on button "Run" at bounding box center [456, 212] width 143 height 19
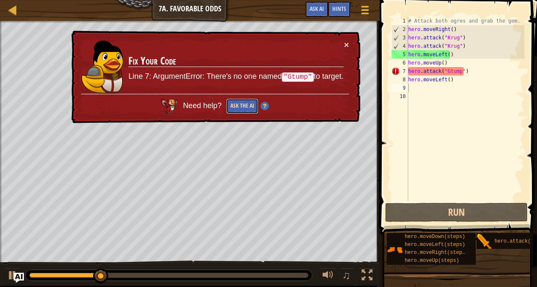
click at [246, 106] on button "Ask the AI" at bounding box center [242, 107] width 32 height 16
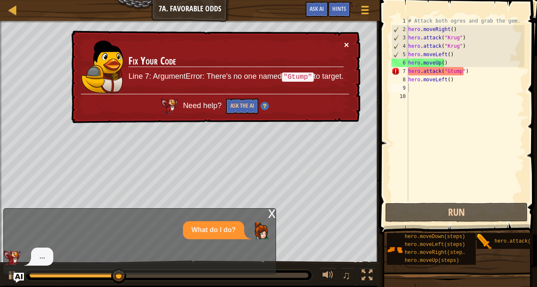
click at [345, 40] on button "×" at bounding box center [346, 44] width 5 height 9
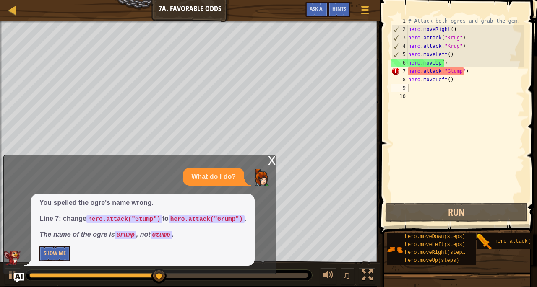
click at [271, 160] on div "x" at bounding box center [272, 160] width 8 height 8
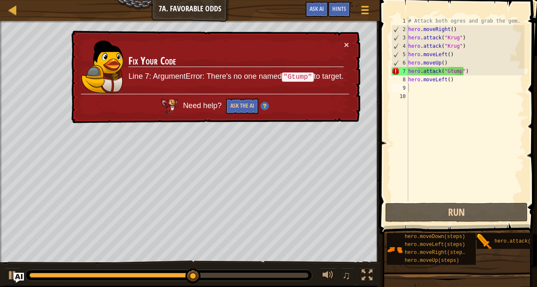
click at [449, 70] on div "# Attack both ogres and grab the gem. hero . moveRight ( ) hero . attack ( "[PE…" at bounding box center [465, 117] width 118 height 201
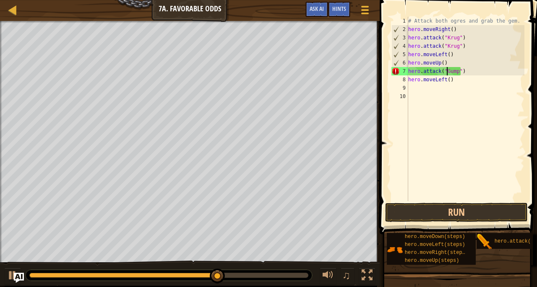
scroll to position [4, 3]
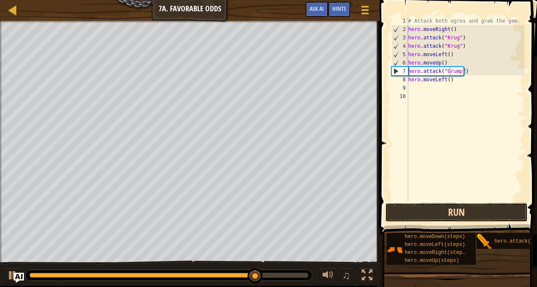
click at [436, 208] on button "Run" at bounding box center [456, 212] width 143 height 19
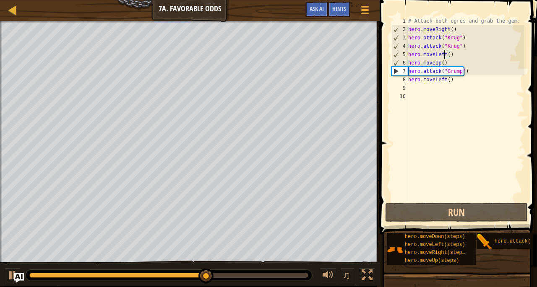
click at [443, 55] on div "# Attack both ogres and grab the gem. hero . moveRight ( ) hero . attack ( "[PE…" at bounding box center [465, 117] width 118 height 201
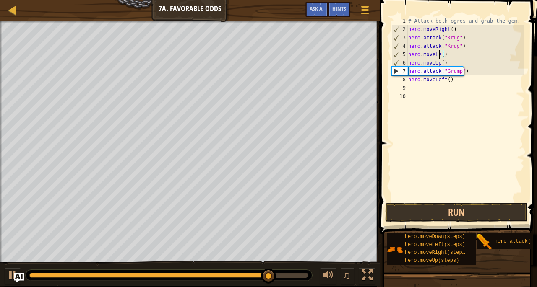
scroll to position [4, 2]
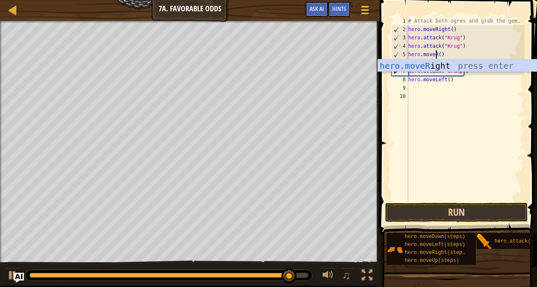
type textarea "hero.moveRi()"
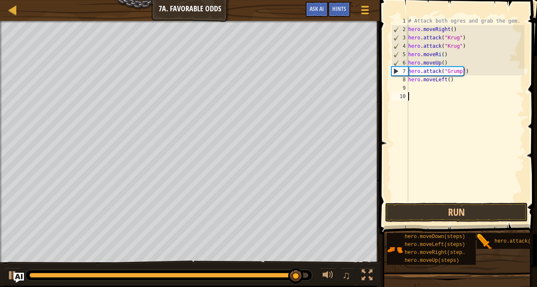
click at [434, 163] on div "# Attack both ogres and grab the gem. hero . moveRight ( ) hero . attack ( "[PE…" at bounding box center [465, 117] width 118 height 201
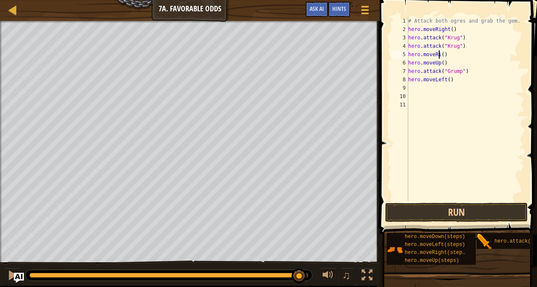
click at [439, 52] on div "# Attack both ogres and grab the gem. hero . moveRight ( ) hero . attack ( "[PE…" at bounding box center [465, 117] width 118 height 201
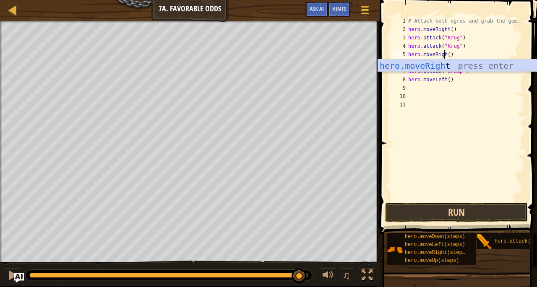
scroll to position [4, 3]
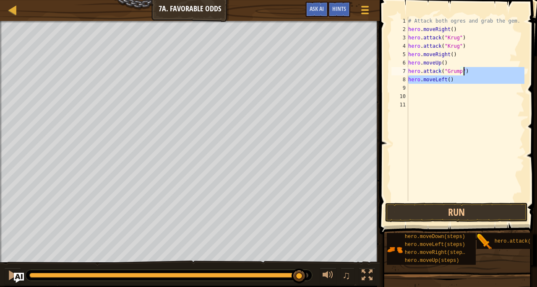
drag, startPoint x: 418, startPoint y: 86, endPoint x: 475, endPoint y: 72, distance: 59.0
click at [475, 72] on div "# Attack both ogres and grab the gem. hero . moveRight ( ) hero . attack ( "[PE…" at bounding box center [465, 117] width 118 height 201
click at [475, 72] on div "# Attack both ogres and grab the gem. hero . moveRight ( ) hero . attack ( "[PE…" at bounding box center [465, 109] width 118 height 185
type textarea "hero.attack("Grump")"
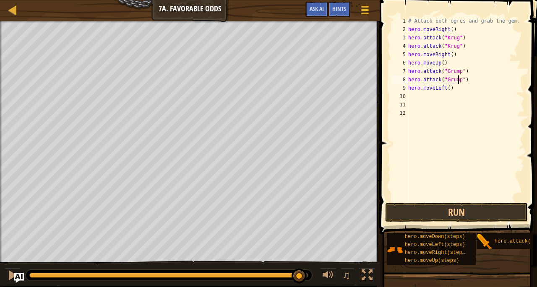
scroll to position [4, 4]
click at [458, 221] on button "Run" at bounding box center [456, 212] width 143 height 19
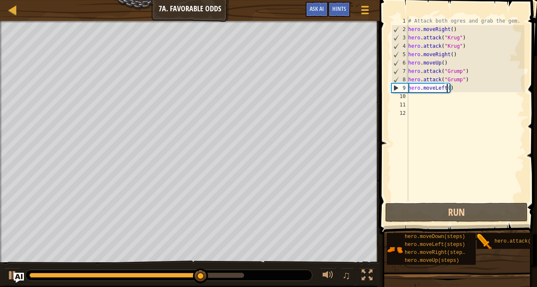
click at [447, 86] on div "# Attack both ogres and grab the gem. hero . moveRight ( ) hero . attack ( "[PE…" at bounding box center [465, 117] width 118 height 201
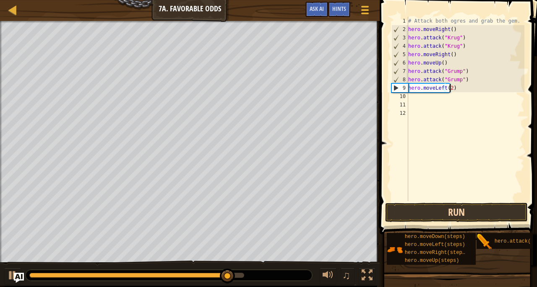
type textarea "hero.moveLeft(2)"
click at [435, 217] on button "Run" at bounding box center [456, 212] width 143 height 19
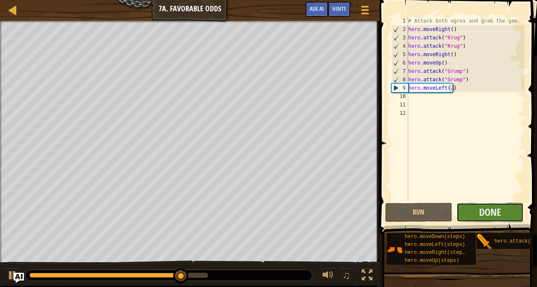
click at [474, 213] on button "Done" at bounding box center [489, 212] width 67 height 19
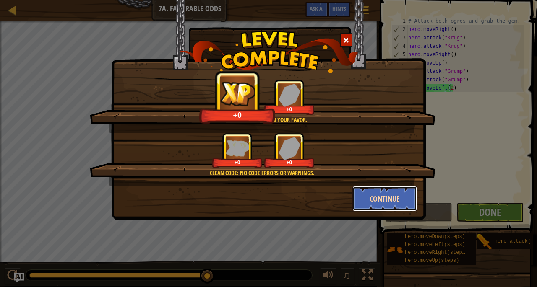
click at [385, 199] on button "Continue" at bounding box center [384, 198] width 65 height 25
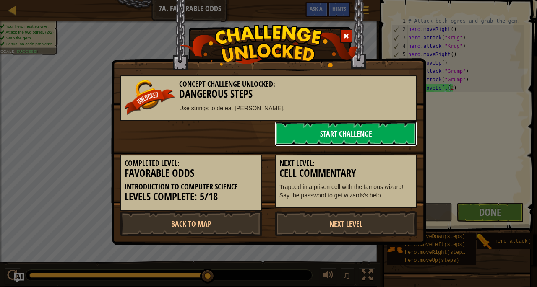
click at [328, 132] on link "Start Challenge" at bounding box center [346, 133] width 142 height 25
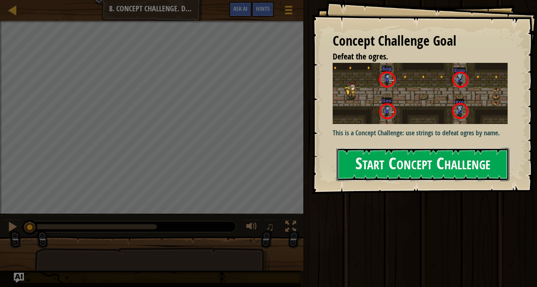
click at [390, 155] on button "Start Concept Challenge" at bounding box center [422, 164] width 173 height 33
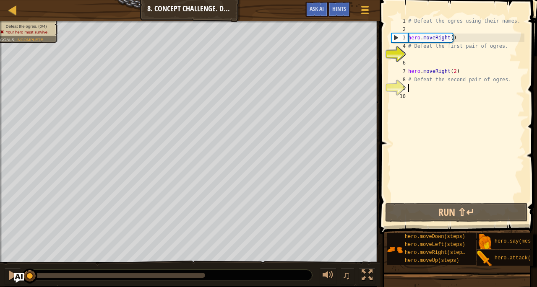
click at [411, 87] on div "# Defeat the ogres using their names. hero . moveRight ( ) # Defeat the first p…" at bounding box center [465, 117] width 118 height 201
click at [413, 52] on div "# Defeat the ogres using their names. hero . moveRight ( ) # Defeat the first p…" at bounding box center [465, 117] width 118 height 201
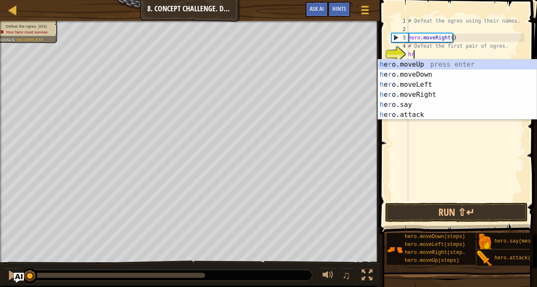
scroll to position [4, 0]
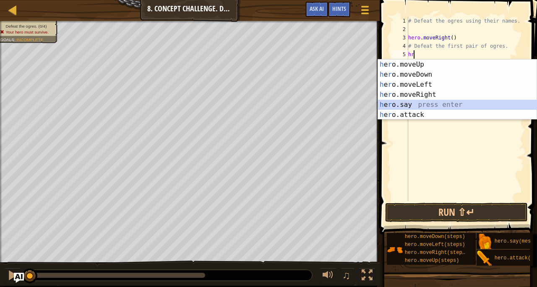
type textarea "hr"
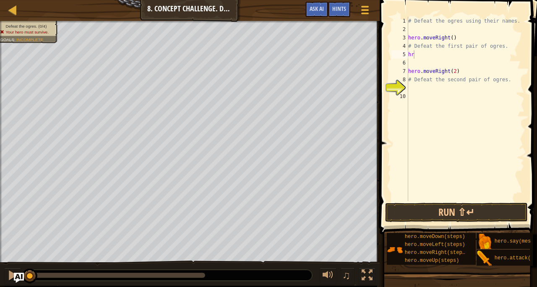
click at [362, 21] on div at bounding box center [190, 22] width 380 height 2
click at [419, 60] on div "# Defeat the ogres using their names. hero . moveRight ( ) # Defeat the first p…" at bounding box center [465, 117] width 118 height 201
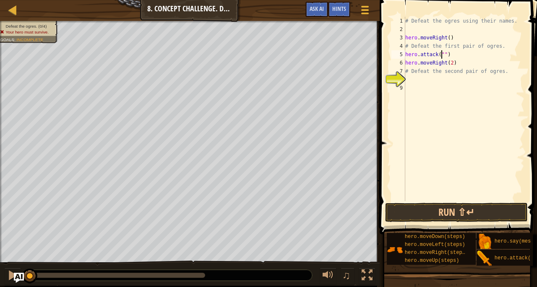
click at [442, 55] on div "# Defeat the ogres using their names. hero . moveRight ( ) # Defeat the first p…" at bounding box center [464, 117] width 121 height 201
drag, startPoint x: 442, startPoint y: 55, endPoint x: 450, endPoint y: 65, distance: 13.4
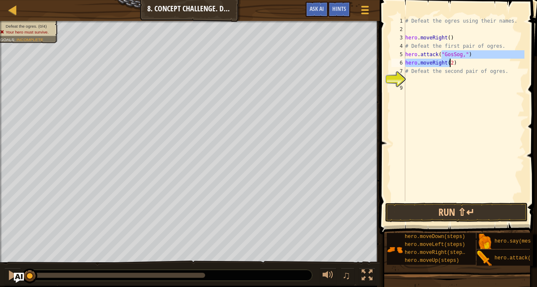
click at [450, 65] on div "# Defeat the ogres using their names. hero . moveRight ( ) # Defeat the first p…" at bounding box center [464, 117] width 121 height 201
click at [458, 63] on div "# Defeat the ogres using their names. hero . moveRight ( ) # Defeat the first p…" at bounding box center [464, 117] width 121 height 201
click at [450, 53] on div "# Defeat the ogres using their names. hero . moveRight ( ) # Defeat the first p…" at bounding box center [464, 117] width 121 height 201
click at [464, 55] on div "# Defeat the ogres using their names. hero . moveRight ( ) # Defeat the first p…" at bounding box center [464, 117] width 121 height 201
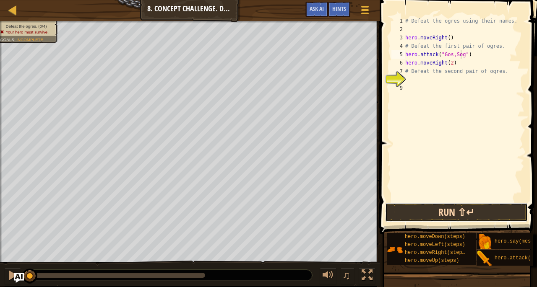
click at [452, 213] on button "Run ⇧↵" at bounding box center [456, 212] width 143 height 19
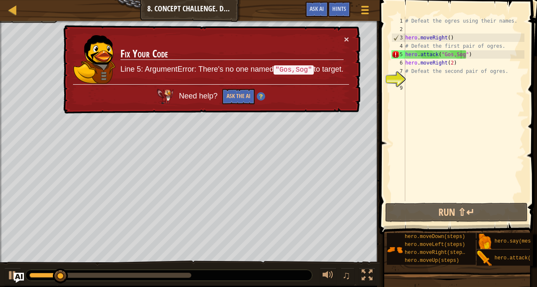
click at [344, 33] on div "× Fix Your Code Line 5: ArgumentError: There's no one named "Gos,Sog" to target…" at bounding box center [211, 69] width 299 height 89
click at [344, 35] on button "×" at bounding box center [346, 39] width 5 height 9
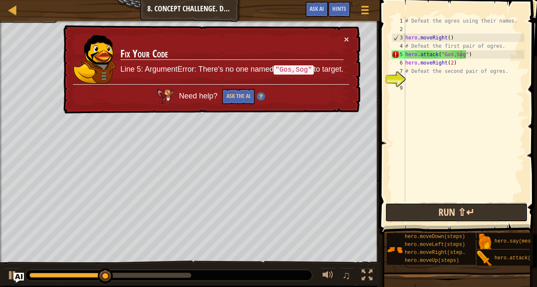
click at [426, 209] on button "Run ⇧↵" at bounding box center [456, 212] width 143 height 19
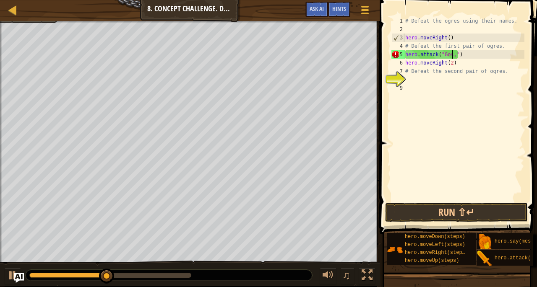
type textarea "hero.attack("Gos")"
click at [463, 54] on div "# Defeat the ogres using their names. hero . moveRight ( ) # Defeat the first p…" at bounding box center [464, 117] width 121 height 201
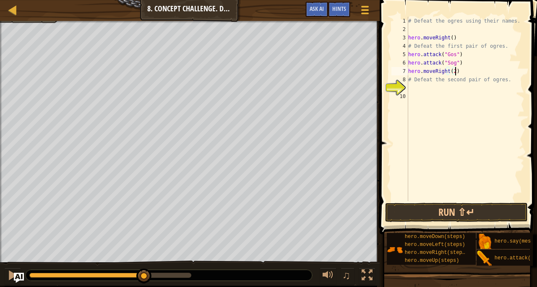
click at [468, 73] on div "# Defeat the ogres using their names. hero . moveRight ( ) # Defeat the first p…" at bounding box center [465, 117] width 118 height 201
drag, startPoint x: 462, startPoint y: 78, endPoint x: 463, endPoint y: 71, distance: 6.4
click at [463, 71] on div "# Defeat the ogres using their names. hero . moveRight ( ) # Defeat the first p…" at bounding box center [465, 117] width 118 height 201
click at [463, 71] on div "# Defeat the ogres using their names. hero . moveRight ( ) # Defeat the first p…" at bounding box center [465, 109] width 118 height 185
click at [463, 71] on div "# Defeat the ogres using their names. hero . moveRight ( ) # Defeat the first p…" at bounding box center [465, 117] width 118 height 201
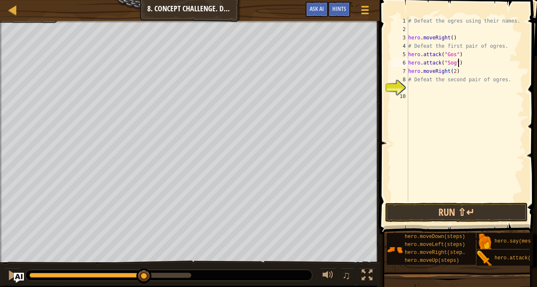
click at [465, 63] on div "# Defeat the ogres using their names. hero . moveRight ( ) # Defeat the first p…" at bounding box center [465, 117] width 118 height 201
type textarea "hero.attack("Sog")"
type textarea "he"
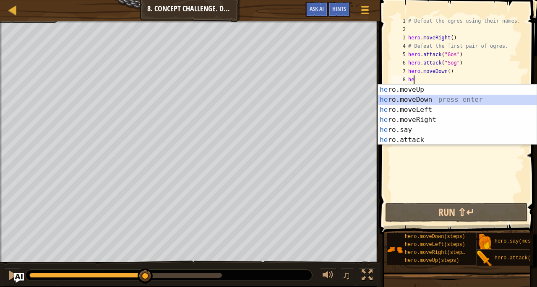
click at [465, 63] on div "# Defeat the ogres using their names. hero . moveRight ( ) # Defeat the first p…" at bounding box center [465, 117] width 118 height 201
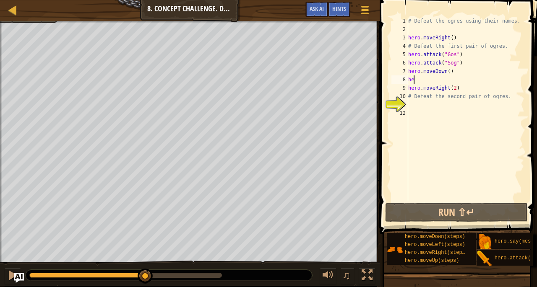
click at [426, 81] on div "# Defeat the ogres using their names. hero . moveRight ( ) # Defeat the first p…" at bounding box center [465, 117] width 118 height 201
type textarea "her"
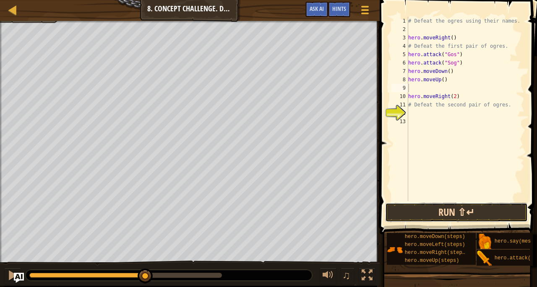
click at [440, 208] on button "Run ⇧↵" at bounding box center [456, 212] width 143 height 19
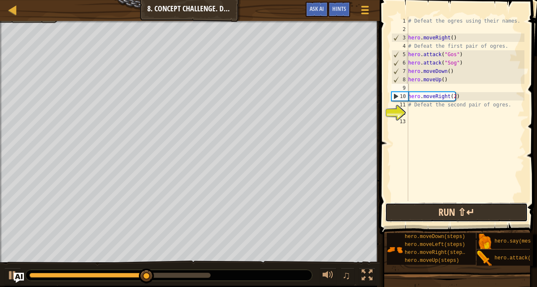
click at [411, 219] on button "Run ⇧↵" at bounding box center [456, 212] width 143 height 19
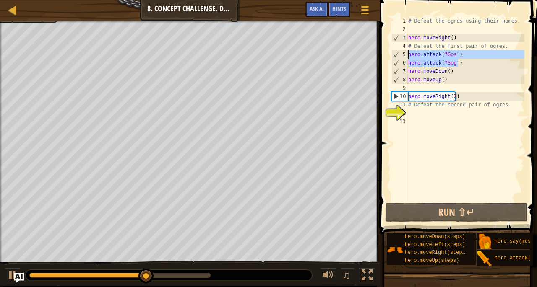
drag, startPoint x: 466, startPoint y: 63, endPoint x: 406, endPoint y: 56, distance: 59.5
click at [406, 56] on div "1 2 3 4 5 6 7 8 9 10 11 12 13 # Defeat the ogres using their names. hero . move…" at bounding box center [457, 109] width 135 height 185
click at [463, 61] on div "# Defeat the ogres using their names. hero . moveRight ( ) # Defeat the first p…" at bounding box center [465, 109] width 118 height 185
type textarea "hero.attack("Sog")"
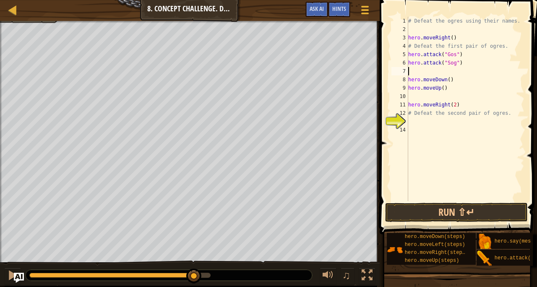
paste textarea "hero.attack("Sog")"
type textarea "hero.attack("Sog")"
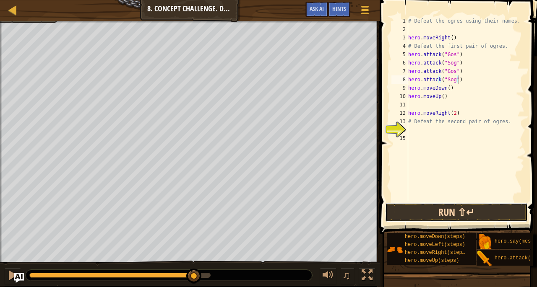
click at [422, 203] on button "Run ⇧↵" at bounding box center [456, 212] width 143 height 19
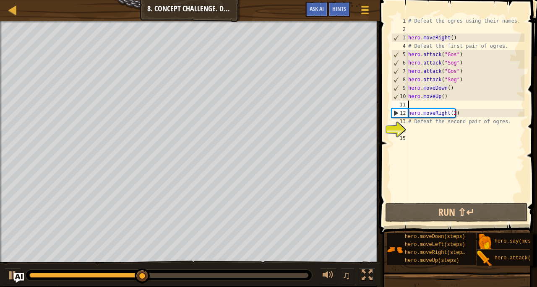
click at [432, 104] on div "# Defeat the ogres using their names. hero . moveRight ( ) # Defeat the first p…" at bounding box center [465, 117] width 118 height 201
type textarea "hero.moveUp()"
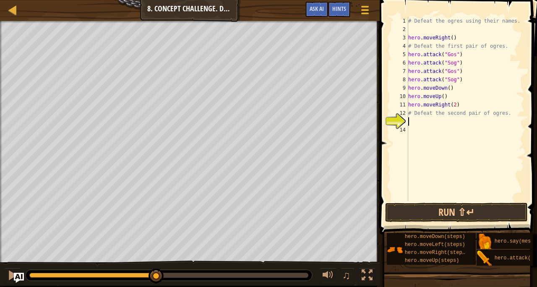
click at [414, 124] on div "# Defeat the ogres using their names. hero . moveRight ( ) # Defeat the first p…" at bounding box center [465, 117] width 118 height 201
type textarea "#"
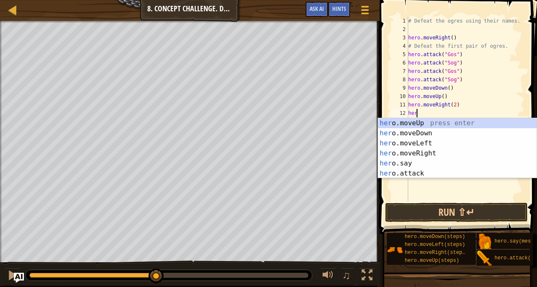
type textarea "hero"
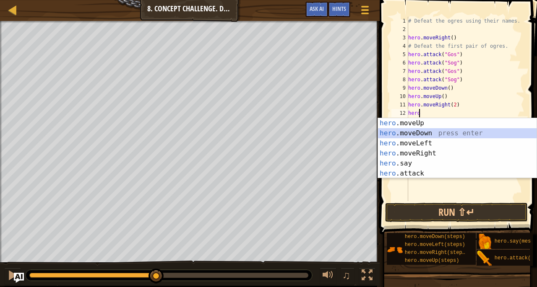
click at [414, 124] on div "hero .moveUp press enter hero .moveDown press enter hero .moveLeft press enter …" at bounding box center [457, 158] width 159 height 81
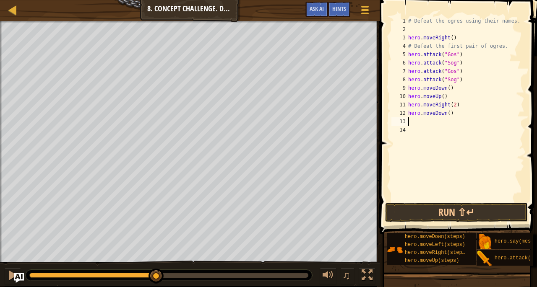
scroll to position [4, 0]
click at [414, 124] on div "# Defeat the ogres using their names. hero . moveRight ( ) # Defeat the first p…" at bounding box center [465, 117] width 118 height 201
drag, startPoint x: 414, startPoint y: 124, endPoint x: 452, endPoint y: 118, distance: 38.6
click at [452, 118] on div "# Defeat the ogres using their names. hero . moveRight ( ) # Defeat the first p…" at bounding box center [465, 117] width 118 height 201
drag, startPoint x: 452, startPoint y: 111, endPoint x: 421, endPoint y: 115, distance: 30.9
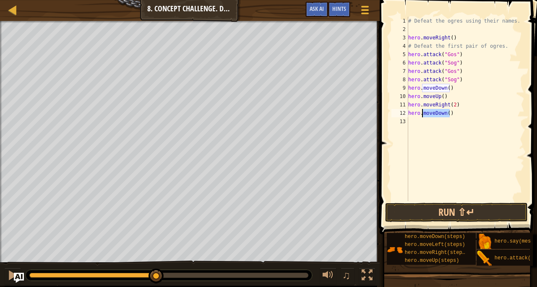
click at [421, 115] on div "# Defeat the ogres using their names. hero . moveRight ( ) # Defeat the first p…" at bounding box center [465, 117] width 118 height 201
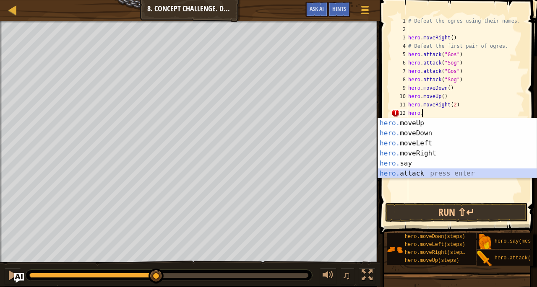
click at [409, 170] on div "hero. moveUp press enter hero. moveDown press enter hero. moveLeft press enter …" at bounding box center [457, 158] width 159 height 81
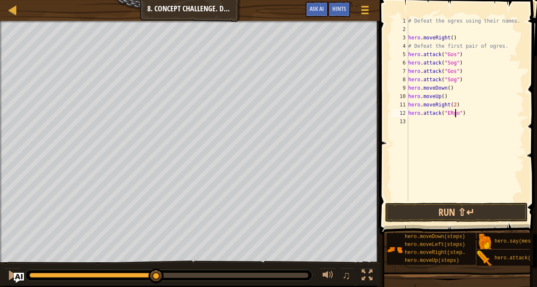
type textarea "hero.attack("ERgo")"
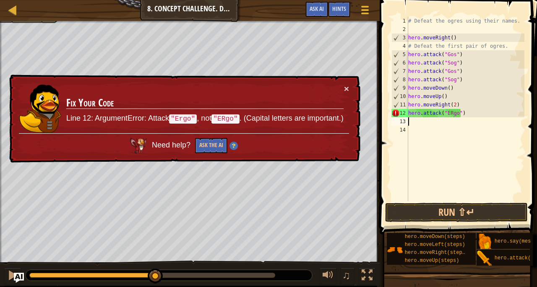
click at [450, 112] on div "# Defeat the ogres using their names. hero . moveRight ( ) # Defeat the first p…" at bounding box center [465, 117] width 118 height 201
type textarea "hero.attack("Ergo")"
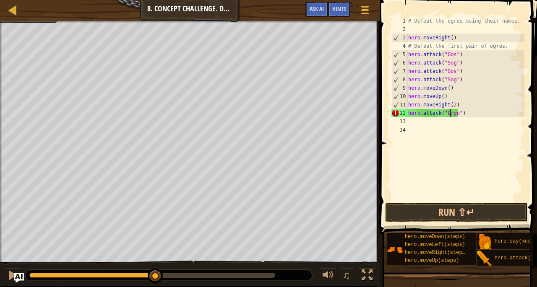
scroll to position [4, 3]
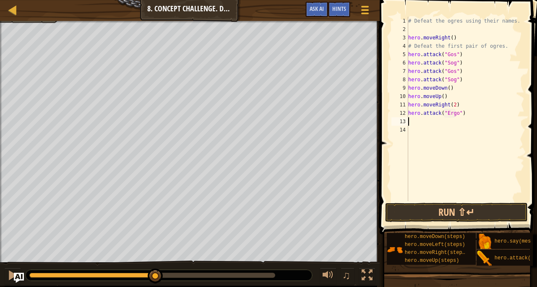
click at [426, 125] on div "# Defeat the ogres using their names. hero . moveRight ( ) # Defeat the first p…" at bounding box center [465, 117] width 118 height 201
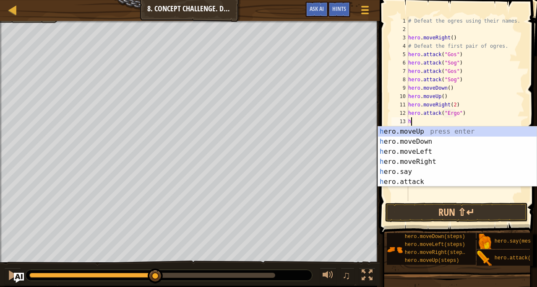
type textarea "he"
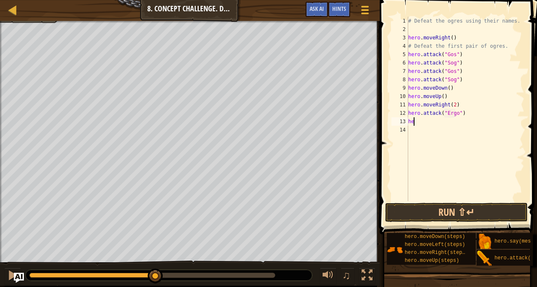
click at [426, 125] on div "# Defeat the ogres using their names. hero . moveRight ( ) # Defeat the first p…" at bounding box center [465, 117] width 118 height 201
click at [426, 125] on div "# Defeat the ogres using their names. hero . moveRight ( ) # Defeat the first p…" at bounding box center [465, 109] width 118 height 185
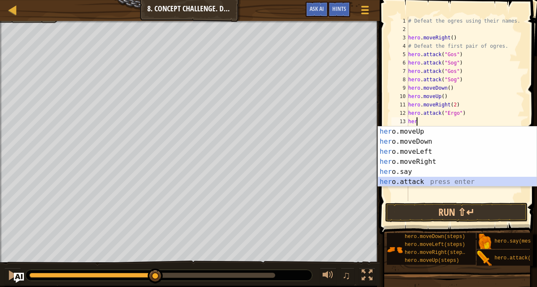
click at [405, 181] on div "her o.moveUp press enter her o.moveDown press enter her o.moveLeft press enter …" at bounding box center [457, 167] width 159 height 81
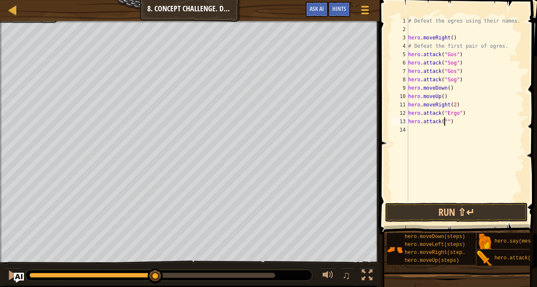
scroll to position [4, 3]
drag, startPoint x: 464, startPoint y: 120, endPoint x: 405, endPoint y: 116, distance: 58.9
click at [405, 116] on div "hero.attack("Kro") 1 2 3 4 5 6 7 8 9 10 11 12 13 14 # Defeat the ogres using th…" at bounding box center [457, 109] width 135 height 185
type textarea "hero.attack("Ergo") hero.attack("Kro")"
click at [430, 126] on div "# Defeat the ogres using their names. hero . moveRight ( ) # Defeat the first p…" at bounding box center [465, 117] width 118 height 201
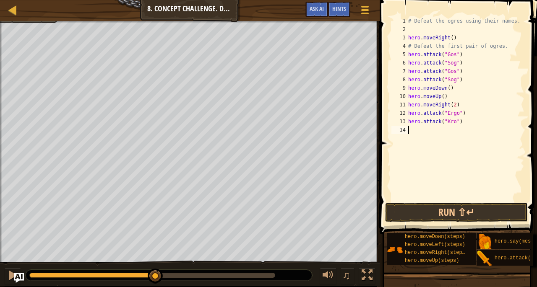
scroll to position [4, 0]
paste textarea "hero.attack("Kro")"
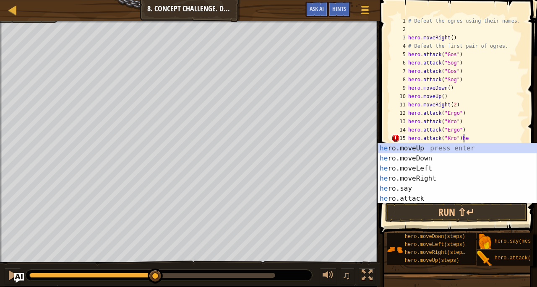
type textarea "hero.attack("Kro")"
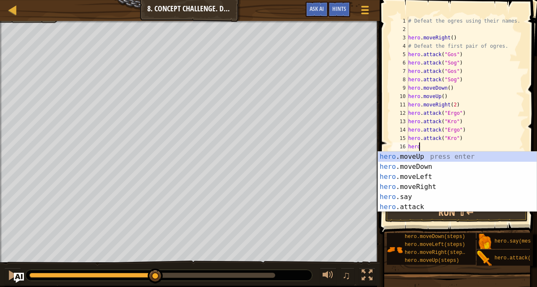
scroll to position [4, 0]
click at [472, 135] on div "# Defeat the ogres using their names. hero . moveRight ( ) # Defeat the first p…" at bounding box center [465, 117] width 118 height 201
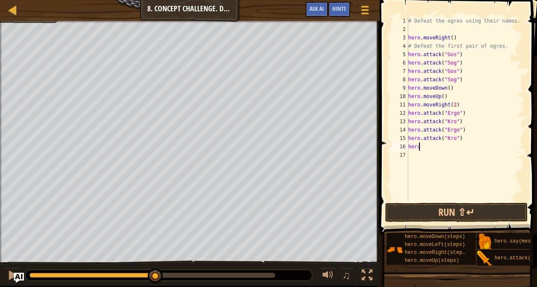
click at [442, 143] on div "# Defeat the ogres using their names. hero . moveRight ( ) # Defeat the first p…" at bounding box center [465, 117] width 118 height 201
type textarea "hero."
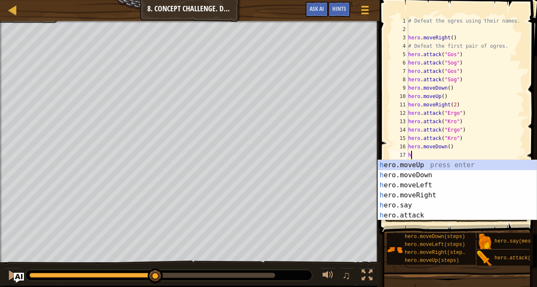
type textarea "he"
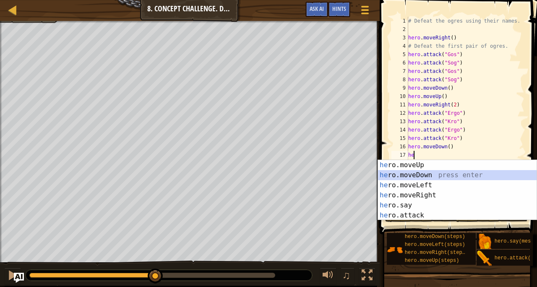
click at [423, 163] on div "he ro.moveUp press enter he ro.moveDown press enter he ro.moveLeft press enter …" at bounding box center [457, 200] width 159 height 81
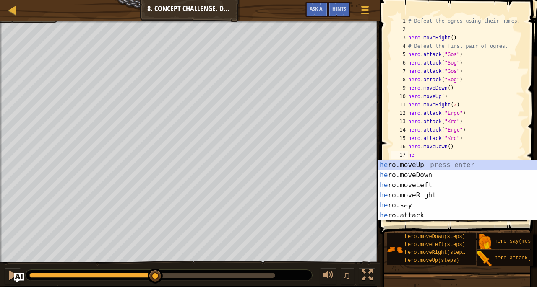
type textarea "h"
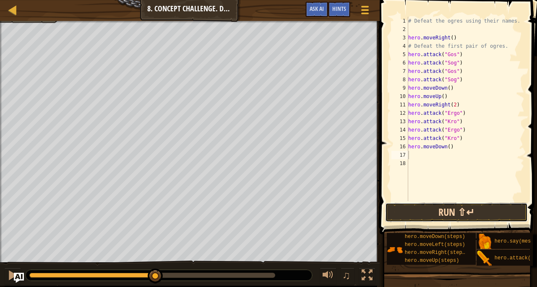
click at [424, 219] on button "Run ⇧↵" at bounding box center [456, 212] width 143 height 19
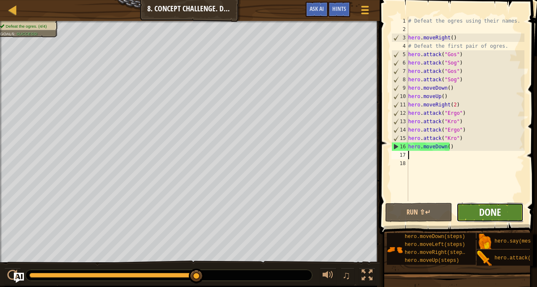
click at [488, 206] on span "Done" at bounding box center [490, 212] width 22 height 13
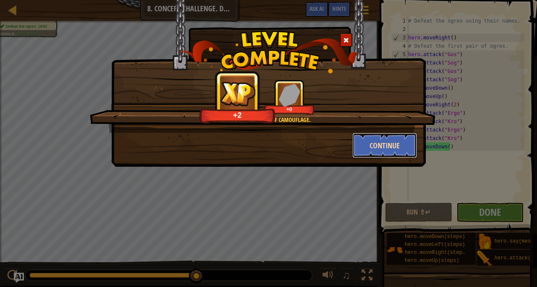
click at [374, 147] on button "Continue" at bounding box center [384, 145] width 65 height 25
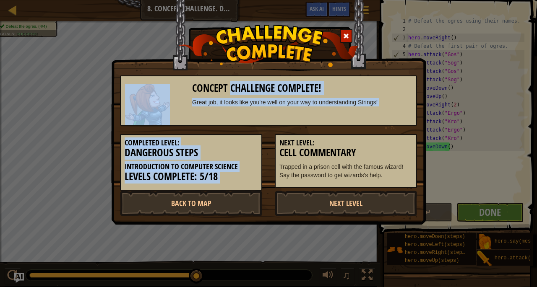
drag, startPoint x: 229, startPoint y: 86, endPoint x: 278, endPoint y: 135, distance: 69.7
click at [278, 135] on div "Concept Challenge Complete! Great job, it looks like you're well on your way to…" at bounding box center [268, 141] width 297 height 149
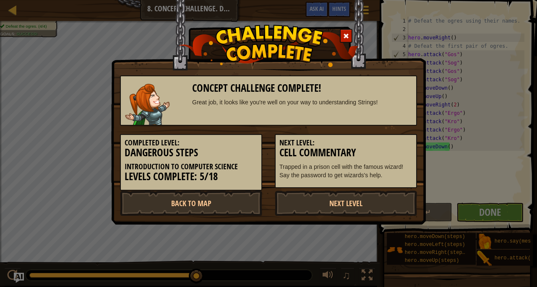
click at [280, 164] on p "Trapped in a prison cell with the famous wizard! Say the password to get wizard…" at bounding box center [345, 171] width 133 height 17
click at [236, 203] on link "Back to Map" at bounding box center [191, 203] width 142 height 25
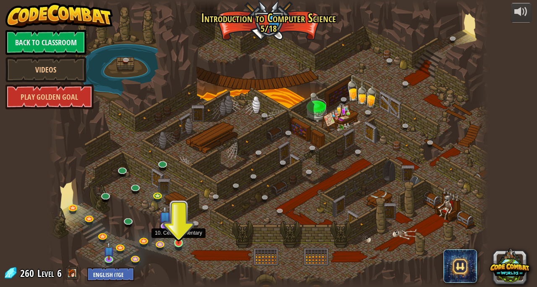
click at [177, 243] on img at bounding box center [178, 231] width 10 height 24
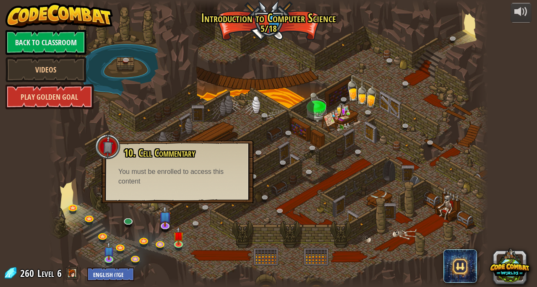
click at [59, 92] on link "Play Golden Goal" at bounding box center [49, 96] width 88 height 25
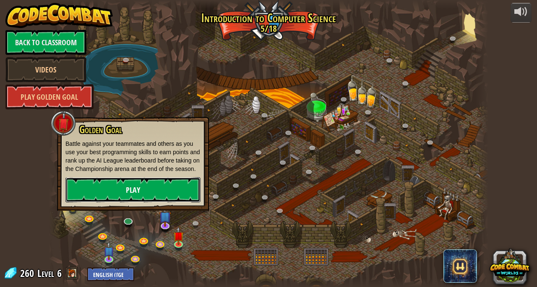
click at [103, 184] on link "Play" at bounding box center [132, 189] width 135 height 25
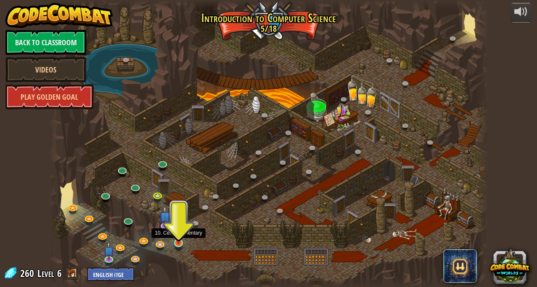
click at [177, 239] on img at bounding box center [178, 231] width 10 height 24
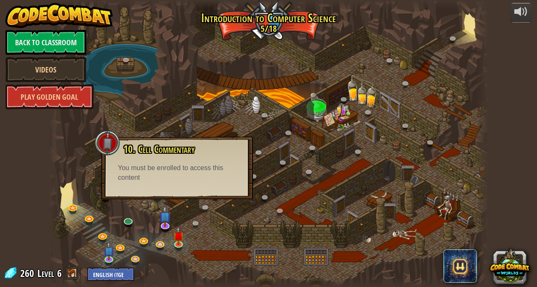
click at [111, 148] on div at bounding box center [107, 142] width 25 height 25
click at [306, 74] on div at bounding box center [269, 143] width 440 height 287
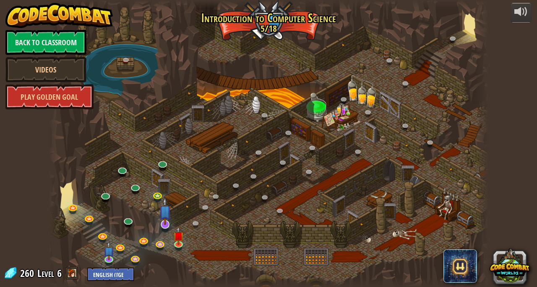
click at [165, 225] on img at bounding box center [165, 212] width 12 height 28
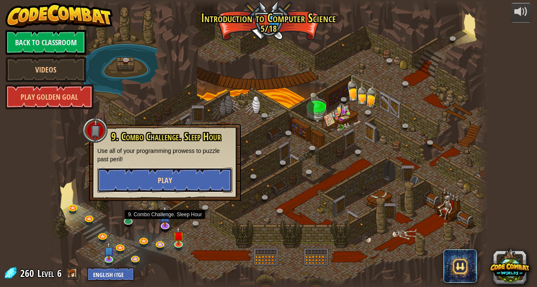
click at [219, 174] on button "Play" at bounding box center [164, 180] width 135 height 25
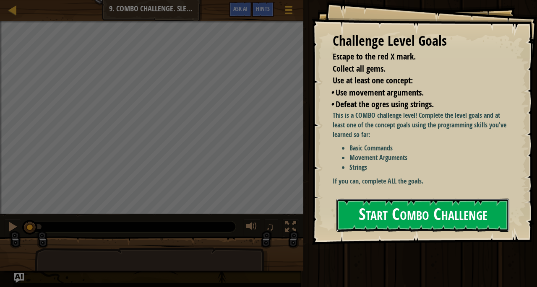
click at [377, 218] on button "Start Combo Challenge" at bounding box center [422, 215] width 173 height 33
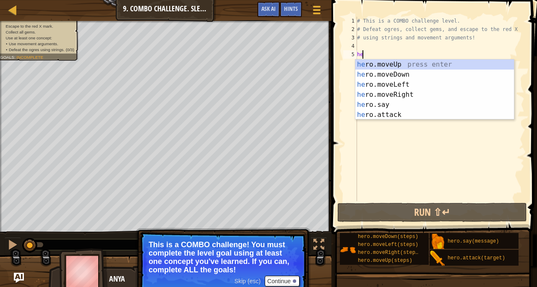
scroll to position [4, 0]
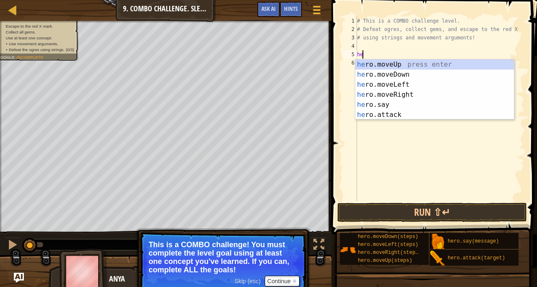
type textarea "hero"
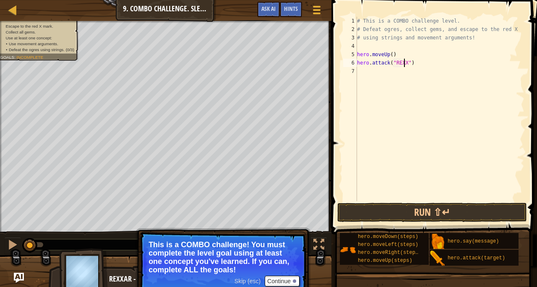
scroll to position [4, 4]
type textarea "hero.attack("REXXAR")"
click at [365, 71] on div "# This is a COMBO challenge level. # Defeat [PERSON_NAME], collect gems, and es…" at bounding box center [439, 117] width 169 height 201
type textarea "he"
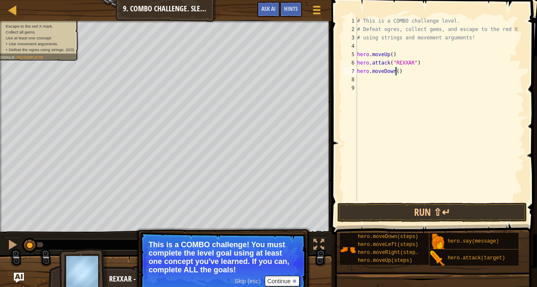
click at [396, 72] on div "# This is a COMBO challenge level. # Defeat [PERSON_NAME], collect gems, and es…" at bounding box center [439, 117] width 169 height 201
drag, startPoint x: 420, startPoint y: 62, endPoint x: 357, endPoint y: 63, distance: 62.9
click at [357, 63] on div "# This is a COMBO challenge level. # Defeat [PERSON_NAME], collect gems, and es…" at bounding box center [439, 117] width 169 height 201
type textarea "hero.attack("REXXAR")"
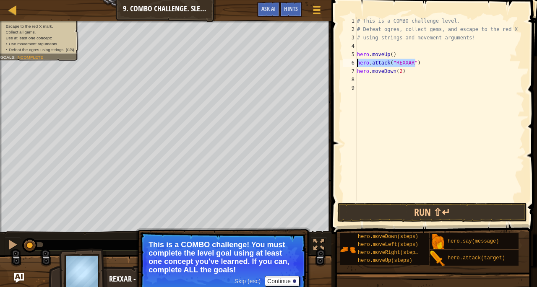
click at [425, 61] on div "# This is a COMBO challenge level. # Defeat [PERSON_NAME], collect gems, and es…" at bounding box center [439, 109] width 169 height 185
paste textarea "hero.attack("REXXAR")"
type textarea "hero.attack("REXXAR")"
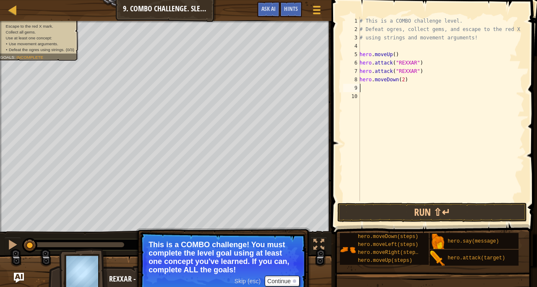
click at [385, 84] on div "# This is a COMBO challenge level. # Defeat [PERSON_NAME], collect gems, and es…" at bounding box center [441, 117] width 167 height 201
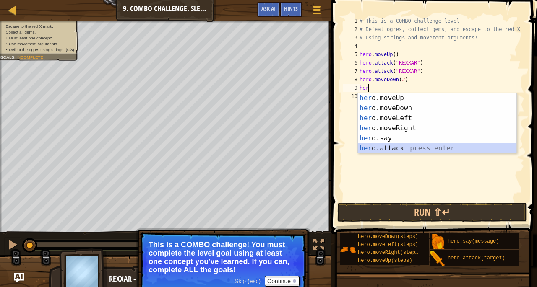
click at [388, 144] on div "her o.moveUp press enter her o.moveDown press enter her o.moveLeft press enter …" at bounding box center [437, 133] width 159 height 81
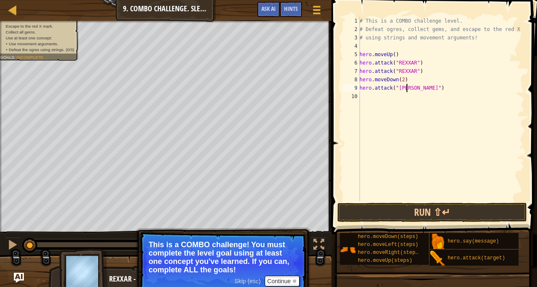
scroll to position [4, 4]
drag, startPoint x: 425, startPoint y: 89, endPoint x: 357, endPoint y: 91, distance: 68.4
click at [357, 91] on div "hero.attack("Bubble") 1 2 3 4 5 6 7 8 9 10 # This is a COMBO challenge level. #…" at bounding box center [432, 109] width 183 height 185
click at [357, 91] on div "9" at bounding box center [351, 88] width 17 height 8
drag, startPoint x: 357, startPoint y: 91, endPoint x: 400, endPoint y: 87, distance: 43.0
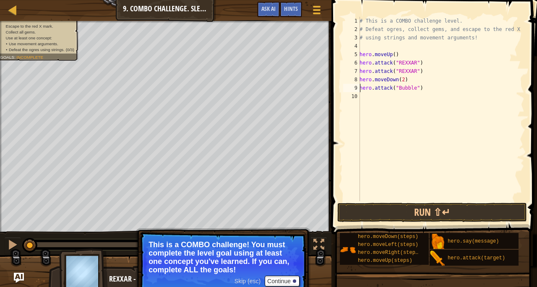
click at [400, 87] on div "hero.attack("Bubble") 1 2 3 4 5 6 7 8 9 10 # This is a COMBO challenge level. #…" at bounding box center [432, 109] width 183 height 185
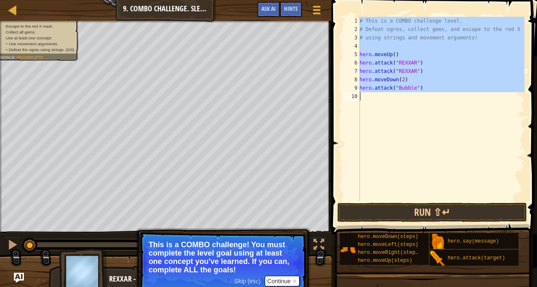
type textarea "hero.attack("Bubble")"
click at [397, 92] on div "# This is a COMBO challenge level. # Defeat [PERSON_NAME], collect gems, and es…" at bounding box center [441, 109] width 167 height 185
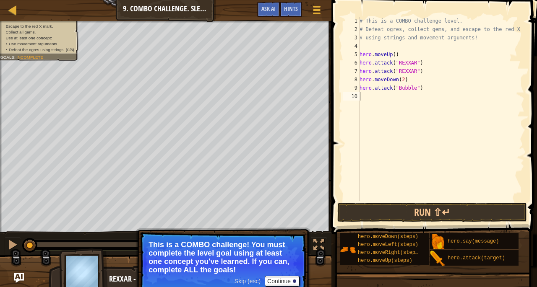
scroll to position [4, 0]
click at [397, 92] on div "# This is a COMBO challenge level. # Defeat [PERSON_NAME], collect gems, and es…" at bounding box center [441, 117] width 167 height 201
paste textarea "hero.attack("Bubble")"
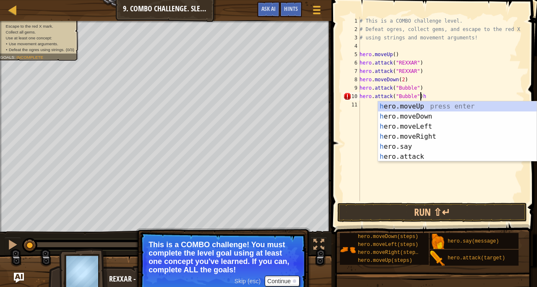
type textarea "hero.attack("Bubble")"
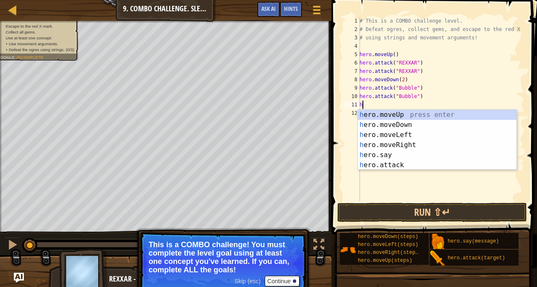
type textarea "he"
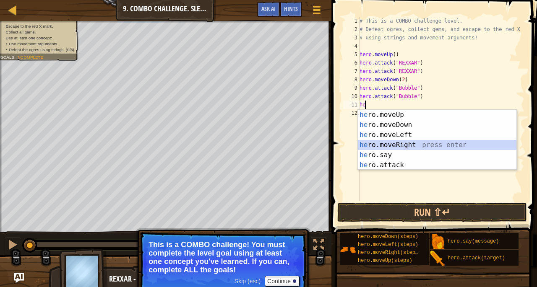
click at [413, 143] on div "he ro.moveUp press enter he ro.moveDown press enter he ro.moveLeft press enter …" at bounding box center [437, 150] width 159 height 81
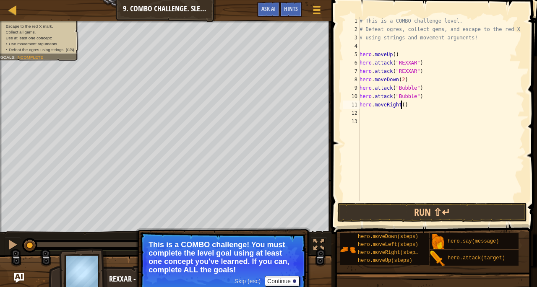
click at [402, 105] on div "# This is a COMBO challenge level. # Defeat [PERSON_NAME], collect gems, and es…" at bounding box center [441, 117] width 167 height 201
type textarea "hero.moveRight(2)"
click at [417, 107] on div "# This is a COMBO challenge level. # Defeat [PERSON_NAME], collect gems, and es…" at bounding box center [441, 117] width 167 height 201
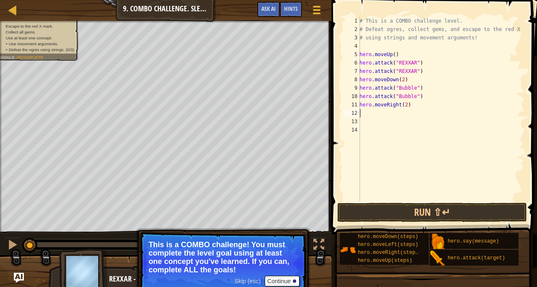
type textarea "he"
click at [417, 107] on div "# This is a COMBO challenge level. # Defeat [PERSON_NAME], collect gems, and es…" at bounding box center [441, 117] width 167 height 201
click at [379, 112] on div "# This is a COMBO challenge level. # Defeat [PERSON_NAME], collect gems, and es…" at bounding box center [441, 117] width 167 height 201
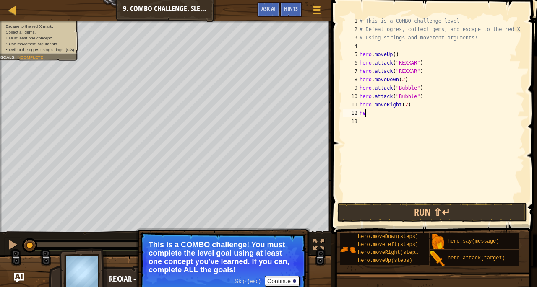
click at [379, 112] on div "# This is a COMBO challenge level. # Defeat [PERSON_NAME], collect gems, and es…" at bounding box center [441, 117] width 167 height 201
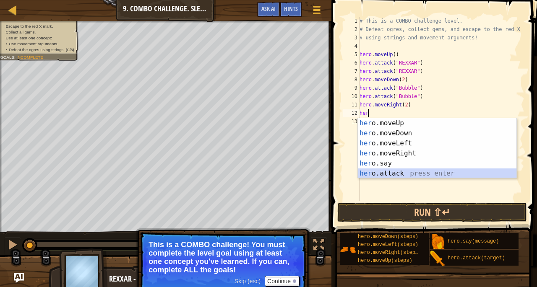
click at [383, 174] on div "her o.moveUp press enter her o.moveDown press enter her o.moveLeft press enter …" at bounding box center [437, 158] width 159 height 81
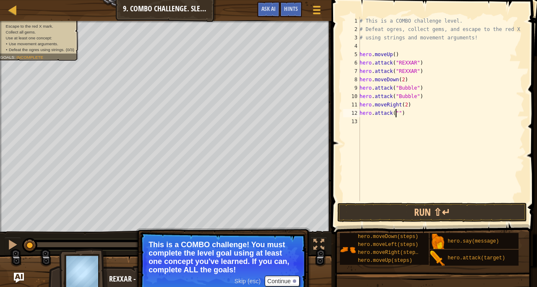
scroll to position [4, 3]
type textarea "hero.attack("Dudle")"
drag, startPoint x: 425, startPoint y: 115, endPoint x: 359, endPoint y: 116, distance: 66.7
click at [359, 116] on div "hero.attack("Dudle") 1 2 3 4 5 6 7 8 9 10 11 12 13 # This is a COMBO challenge …" at bounding box center [432, 109] width 183 height 185
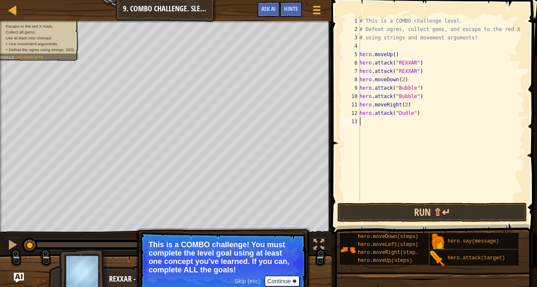
click at [366, 123] on div "# This is a COMBO challenge level. # Defeat [PERSON_NAME], collect gems, and es…" at bounding box center [441, 117] width 167 height 201
paste textarea "hero.attack("Dudle")"
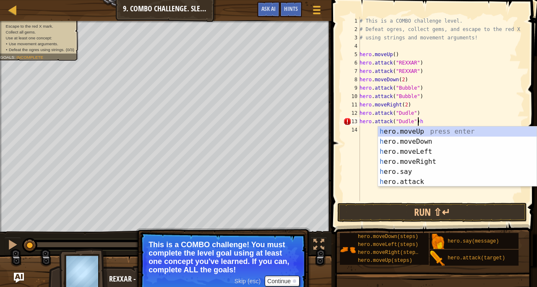
type textarea "hero.attack("Dudle")"
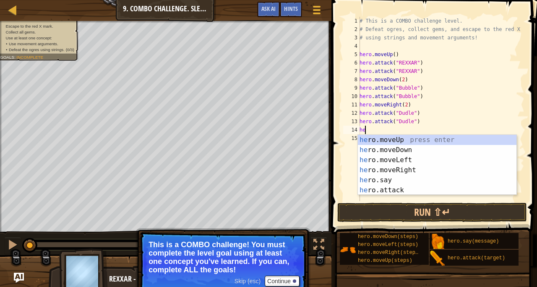
type textarea "hero"
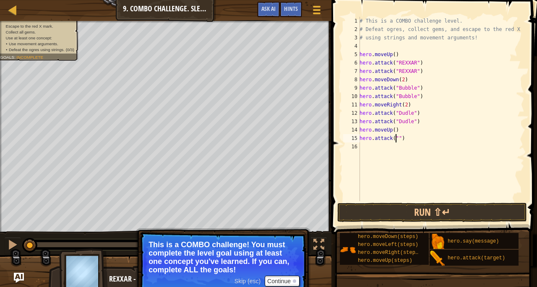
scroll to position [4, 3]
type textarea "hero.attack("Ursa")"
type textarea "he"
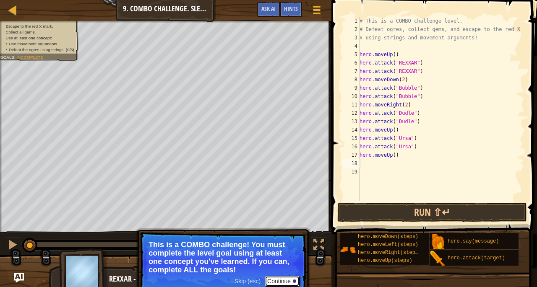
click at [274, 281] on button "Continue" at bounding box center [282, 281] width 35 height 11
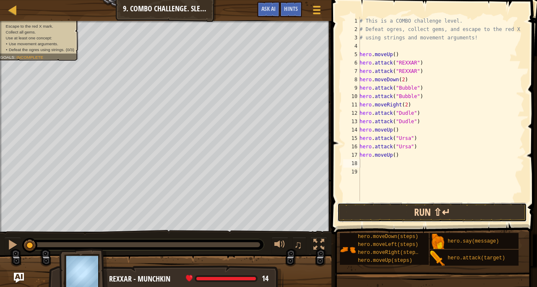
click at [381, 208] on button "Run ⇧↵" at bounding box center [432, 212] width 190 height 19
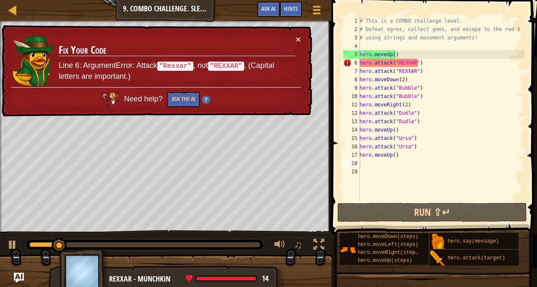
click at [175, 66] on code ""Rexxar"" at bounding box center [175, 66] width 36 height 9
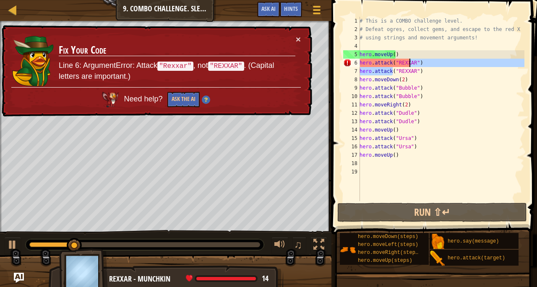
drag, startPoint x: 397, startPoint y: 72, endPoint x: 412, endPoint y: 63, distance: 18.1
click at [412, 63] on div "# This is a COMBO challenge level. # Defeat [PERSON_NAME], collect gems, and es…" at bounding box center [441, 117] width 167 height 201
click at [412, 63] on div "# This is a COMBO challenge level. # Defeat [PERSON_NAME], collect gems, and es…" at bounding box center [441, 109] width 167 height 185
click at [412, 63] on div "# This is a COMBO challenge level. # Defeat [PERSON_NAME], collect gems, and es…" at bounding box center [441, 117] width 167 height 201
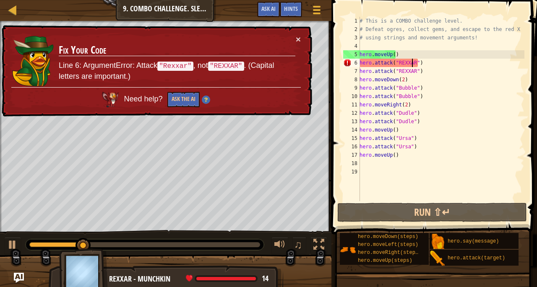
click at [412, 63] on div "# This is a COMBO challenge level. # Defeat [PERSON_NAME], collect gems, and es…" at bounding box center [441, 117] width 167 height 201
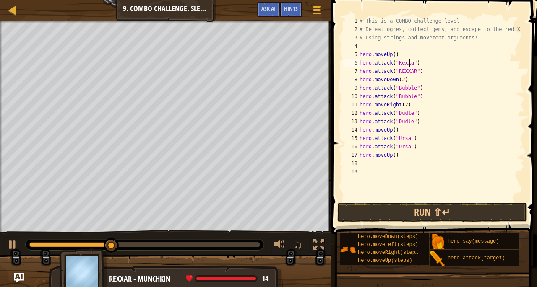
scroll to position [4, 4]
click at [415, 211] on button "Run ⇧↵" at bounding box center [432, 212] width 190 height 19
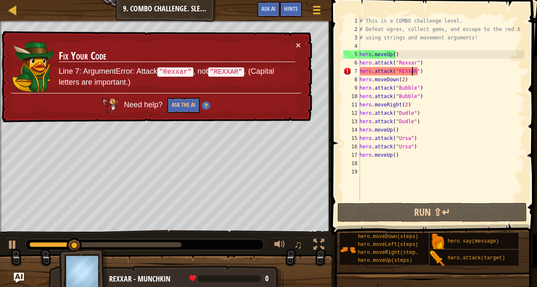
click at [412, 73] on div "# This is a COMBO challenge level. # Defeat [PERSON_NAME], collect gems, and es…" at bounding box center [441, 117] width 167 height 201
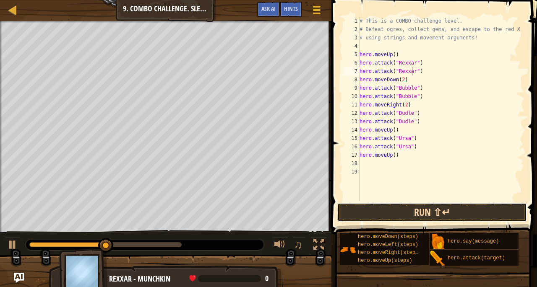
click at [422, 214] on button "Run ⇧↵" at bounding box center [432, 212] width 190 height 19
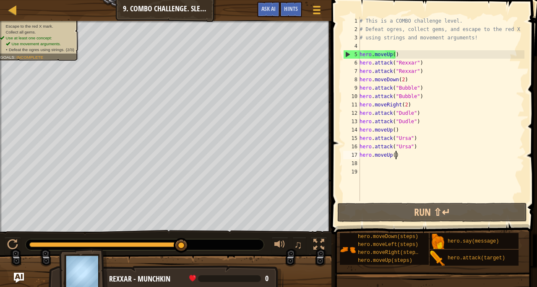
click at [403, 154] on div "# This is a COMBO challenge level. # Defeat [PERSON_NAME], collect gems, and es…" at bounding box center [441, 117] width 167 height 201
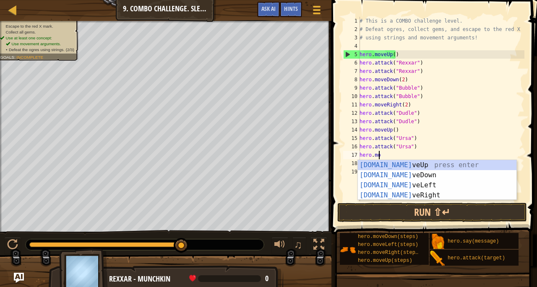
scroll to position [4, 1]
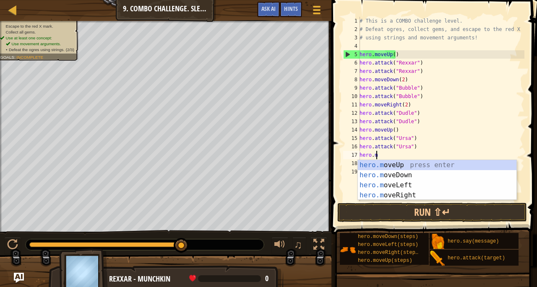
type textarea "hero."
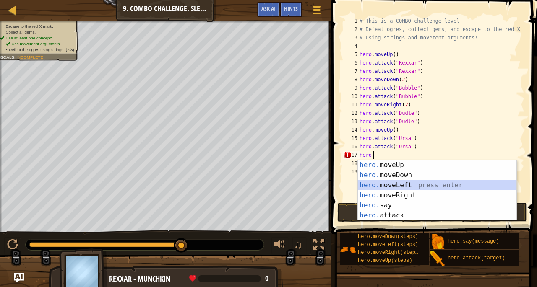
click at [393, 184] on div "hero. moveUp press enter hero. moveDown press enter hero. moveLeft press enter …" at bounding box center [437, 200] width 159 height 81
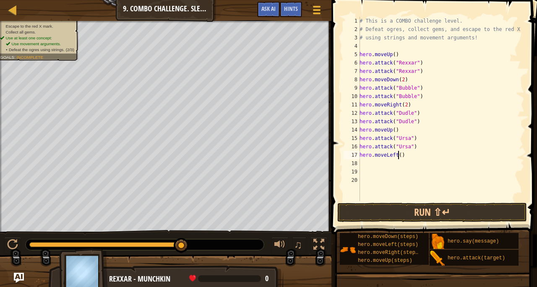
click at [398, 154] on div "# This is a COMBO challenge level. # Defeat [PERSON_NAME], collect gems, and es…" at bounding box center [441, 117] width 167 height 201
type textarea "hero.moveLeft(2)"
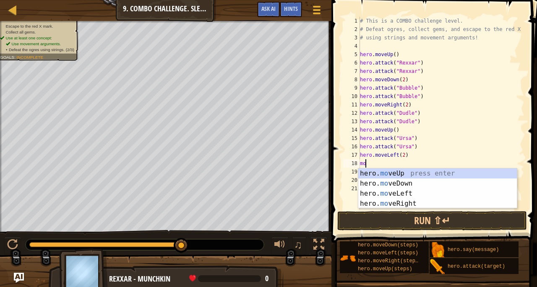
type textarea "move"
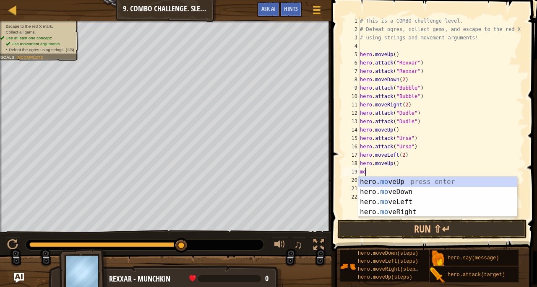
type textarea "move"
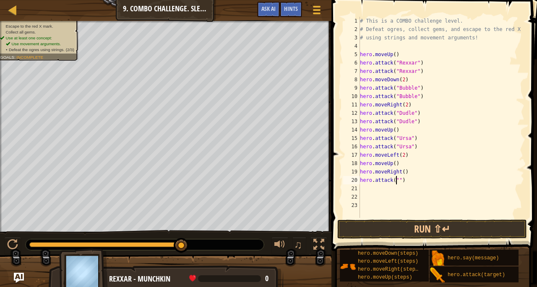
scroll to position [4, 3]
click at [406, 156] on div "# This is a COMBO challenge level. # Defeat [PERSON_NAME], collect gems, and es…" at bounding box center [441, 126] width 166 height 218
type textarea "hero.moveLeft(2)"
click at [406, 156] on div "# This is a COMBO challenge level. # Defeat [PERSON_NAME], collect gems, and es…" at bounding box center [441, 126] width 166 height 218
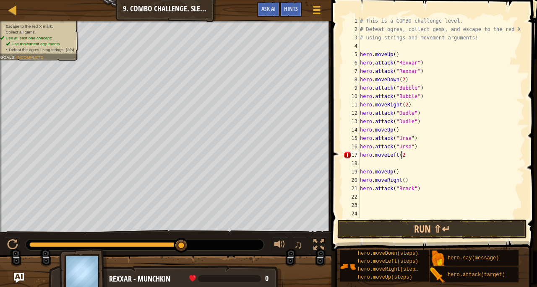
type textarea "hero.moveLeft(2)"
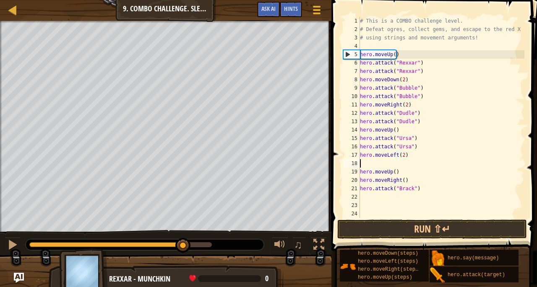
click at [363, 164] on div "# This is a COMBO challenge level. # Defeat [PERSON_NAME], collect gems, and es…" at bounding box center [441, 126] width 166 height 218
type textarea "hero.moveLeft(2)"
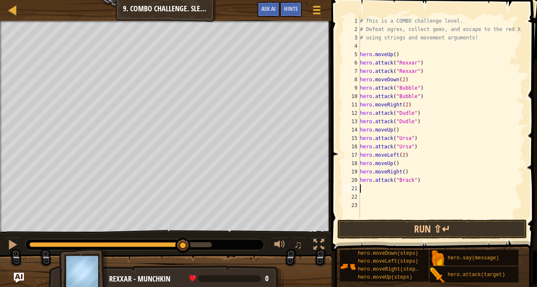
click at [371, 188] on div "# This is a COMBO challenge level. # Defeat [PERSON_NAME], collect gems, and es…" at bounding box center [441, 126] width 166 height 218
type textarea "he"
drag, startPoint x: 421, startPoint y: 179, endPoint x: 355, endPoint y: 179, distance: 66.3
click at [355, 179] on div "1 2 3 4 5 6 7 8 9 10 11 12 13 14 15 16 17 18 19 20 21 22 23 24 # This is a COMB…" at bounding box center [432, 117] width 183 height 201
type textarea "hero.attack("Brack")"
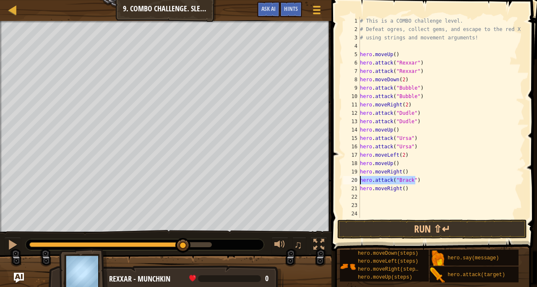
click at [422, 183] on div "# This is a COMBO challenge level. # Defeat [PERSON_NAME], collect gems, and es…" at bounding box center [441, 117] width 166 height 201
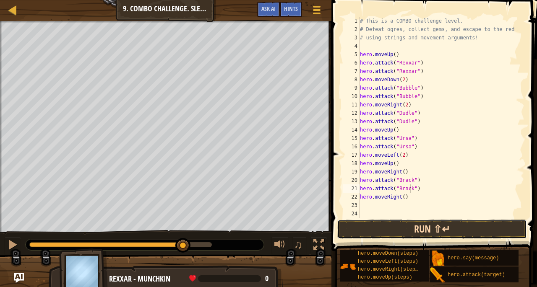
click at [414, 227] on button "Run ⇧↵" at bounding box center [432, 229] width 190 height 19
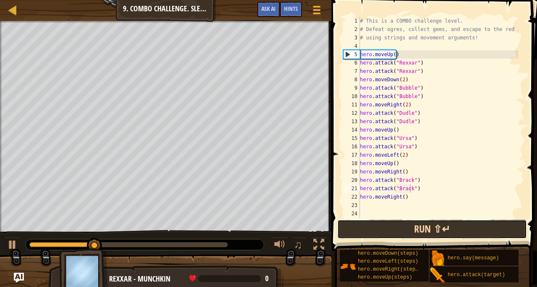
click at [414, 227] on button "Run ⇧↵" at bounding box center [432, 229] width 190 height 19
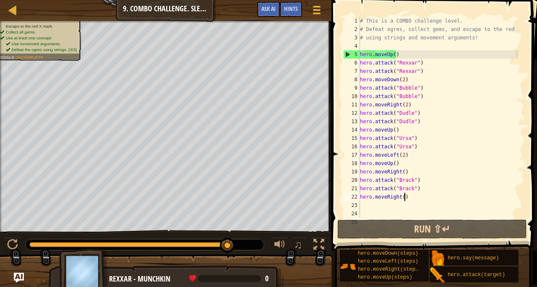
click at [418, 201] on div "# This is a COMBO challenge level. # Defeat [PERSON_NAME], collect gems, and es…" at bounding box center [438, 126] width 160 height 218
click at [401, 198] on div "# This is a COMBO challenge level. # Defeat [PERSON_NAME], collect gems, and es…" at bounding box center [438, 126] width 160 height 218
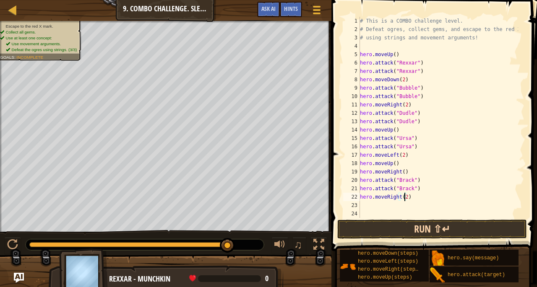
type textarea "hero.moveRight(2)"
click at [394, 233] on button "Run ⇧↵" at bounding box center [432, 229] width 190 height 19
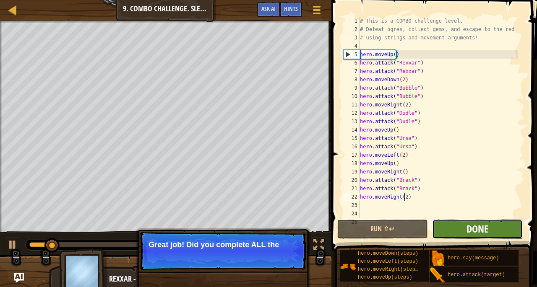
click at [467, 226] on span "Done" at bounding box center [477, 228] width 22 height 13
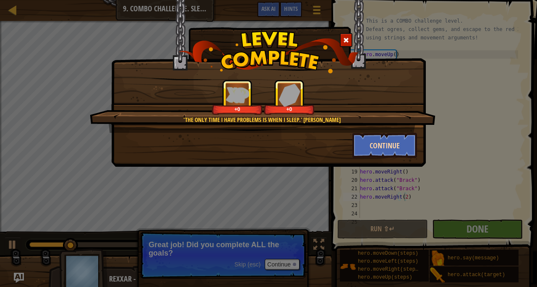
drag, startPoint x: 310, startPoint y: 148, endPoint x: 372, endPoint y: 147, distance: 61.3
click at [372, 147] on div "Continue" at bounding box center [269, 145] width 310 height 25
click at [372, 147] on button "Continue" at bounding box center [384, 145] width 65 height 25
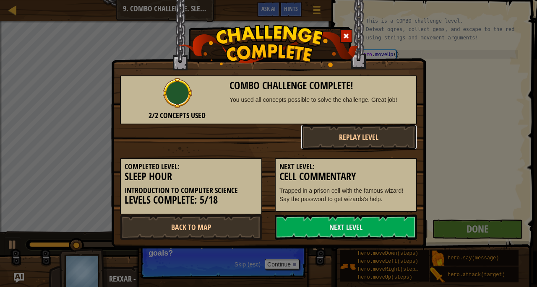
click at [372, 147] on button "Replay Level" at bounding box center [359, 137] width 117 height 25
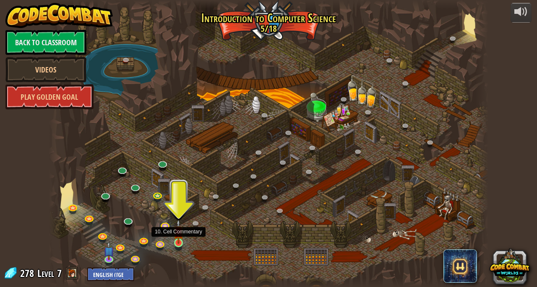
click at [178, 242] on img at bounding box center [178, 231] width 10 height 24
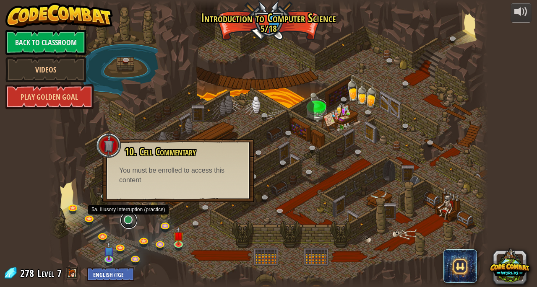
click at [126, 221] on link at bounding box center [128, 220] width 17 height 17
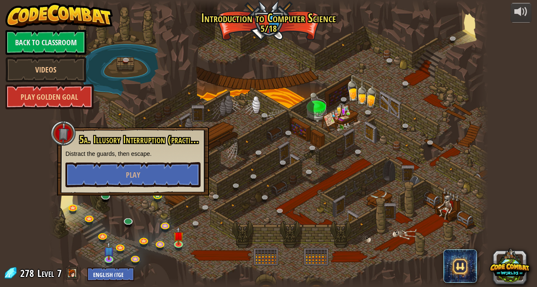
click at [253, 207] on div at bounding box center [269, 143] width 440 height 287
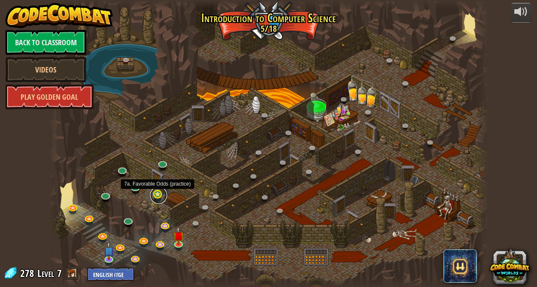
click at [160, 194] on link at bounding box center [158, 195] width 17 height 17
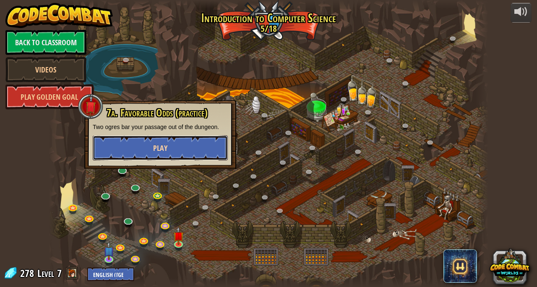
click at [174, 150] on button "Play" at bounding box center [160, 147] width 135 height 25
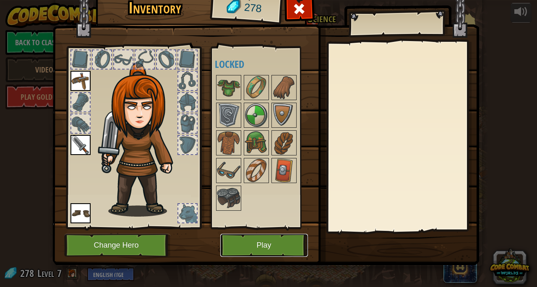
click at [261, 239] on button "Play" at bounding box center [264, 245] width 88 height 23
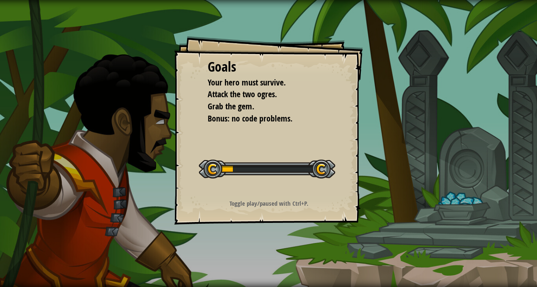
click at [261, 239] on div "Goals Your hero must survive. Attack the two ogres. Grab the gem. Bonus: no cod…" at bounding box center [268, 143] width 537 height 287
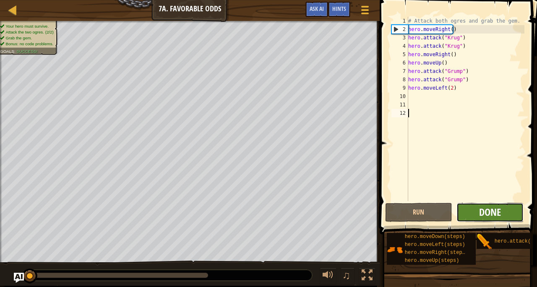
click at [490, 214] on span "Done" at bounding box center [490, 212] width 22 height 13
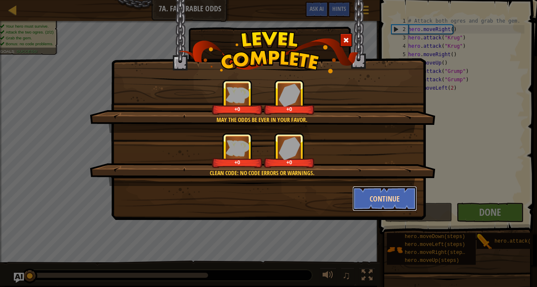
click at [401, 200] on button "Continue" at bounding box center [384, 198] width 65 height 25
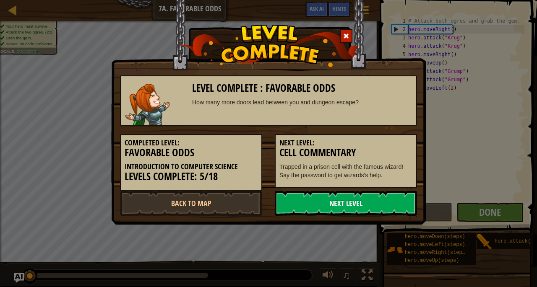
click at [391, 207] on link "Next Level" at bounding box center [346, 203] width 142 height 25
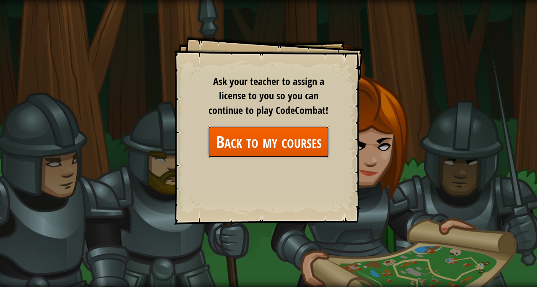
click at [285, 141] on link "Back to my courses" at bounding box center [269, 142] width 122 height 32
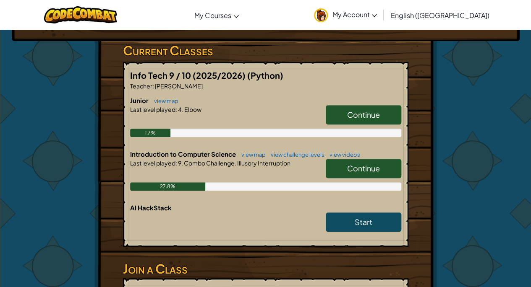
scroll to position [137, 0]
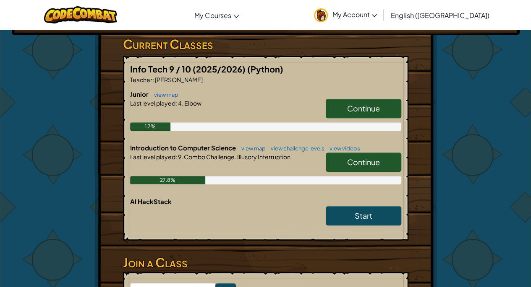
click at [391, 163] on link "Continue" at bounding box center [364, 162] width 76 height 19
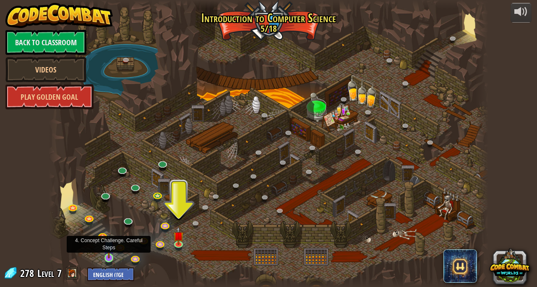
click at [110, 250] on img at bounding box center [109, 247] width 10 height 24
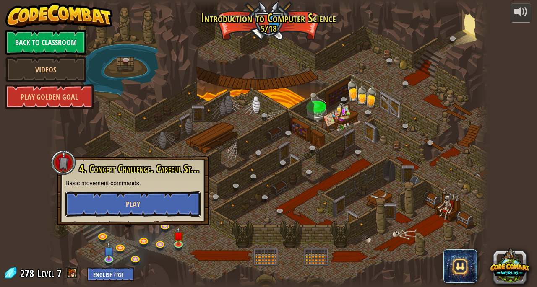
click at [144, 205] on button "Play" at bounding box center [132, 204] width 135 height 25
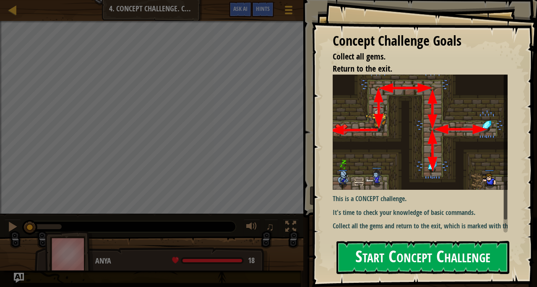
click at [378, 257] on button "Start Concept Challenge" at bounding box center [422, 257] width 173 height 33
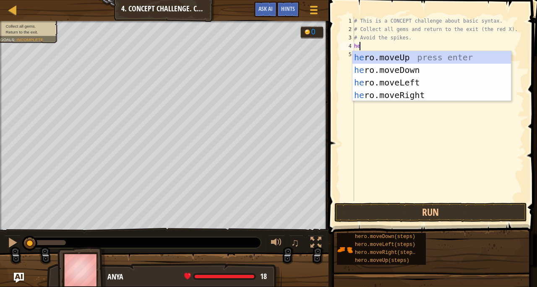
type textarea "he"
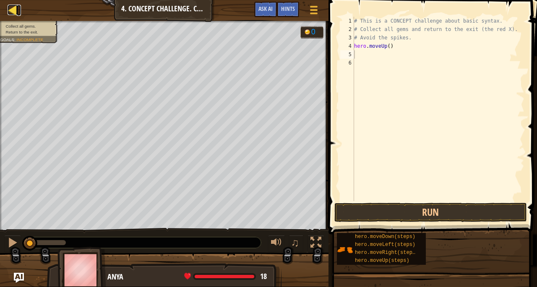
click at [13, 8] on div at bounding box center [13, 10] width 10 height 10
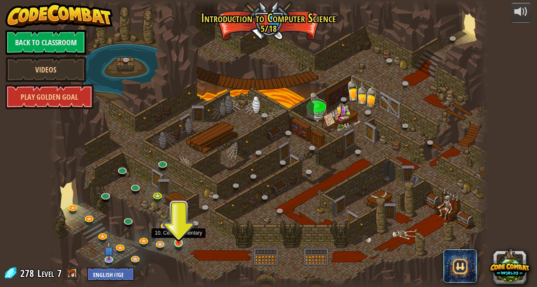
click at [180, 235] on img at bounding box center [178, 231] width 10 height 24
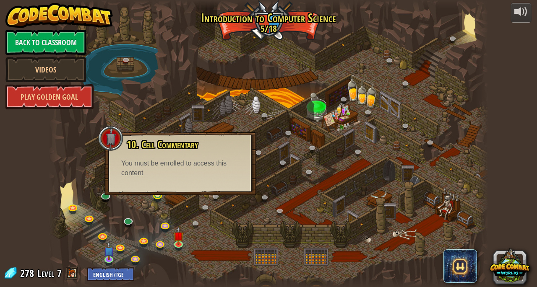
click at [191, 160] on div "You must be enrolled to access this content" at bounding box center [180, 168] width 118 height 19
click at [122, 142] on div at bounding box center [110, 138] width 25 height 25
click at [195, 159] on div "You must be enrolled to access this content" at bounding box center [180, 168] width 118 height 19
click at [148, 175] on div "You must be enrolled to access this content" at bounding box center [180, 168] width 118 height 19
drag, startPoint x: 148, startPoint y: 175, endPoint x: 164, endPoint y: 211, distance: 38.9
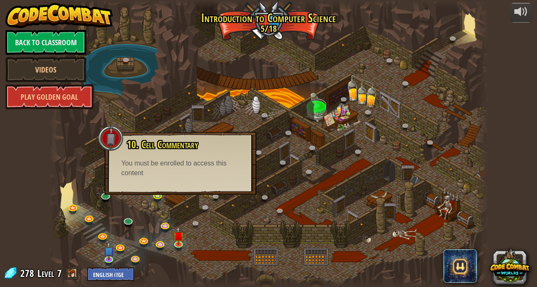
click at [164, 211] on div "25. Kithgard Gates (Locked) Escape the Kithgard dungeons, and don't let the gua…" at bounding box center [269, 143] width 440 height 287
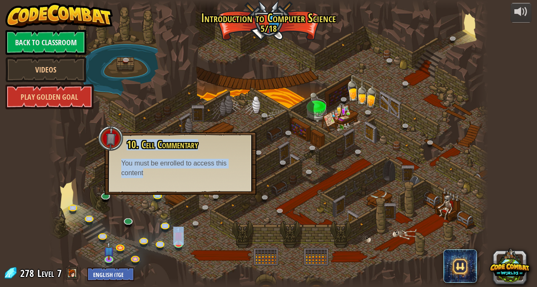
click at [164, 211] on div at bounding box center [269, 143] width 440 height 287
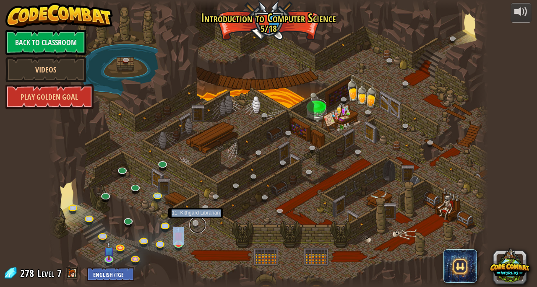
click at [195, 220] on link at bounding box center [197, 225] width 17 height 17
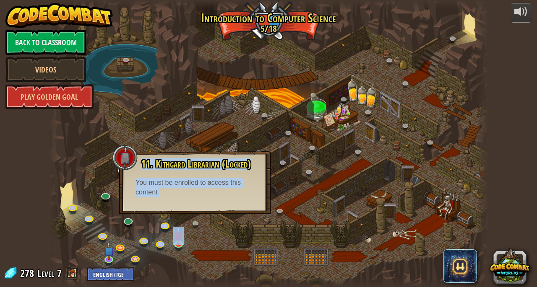
click at [99, 185] on div at bounding box center [269, 143] width 440 height 287
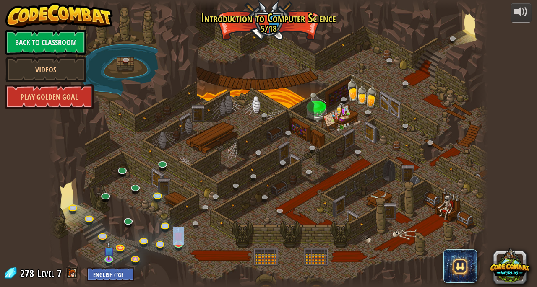
click at [137, 120] on div at bounding box center [269, 143] width 440 height 287
click at [195, 234] on div at bounding box center [269, 143] width 440 height 287
click at [137, 185] on link at bounding box center [136, 187] width 17 height 17
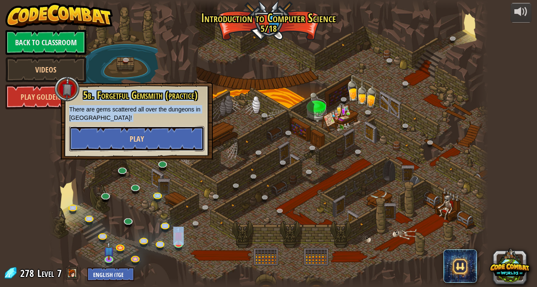
click at [146, 142] on button "Play" at bounding box center [136, 138] width 135 height 25
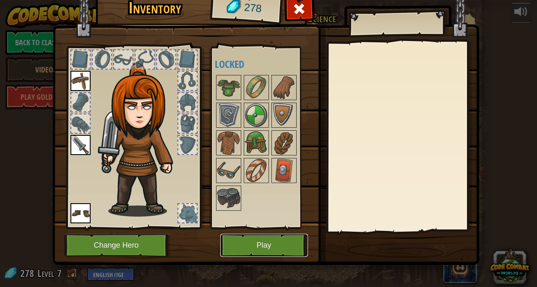
click at [253, 236] on button "Play" at bounding box center [264, 245] width 88 height 23
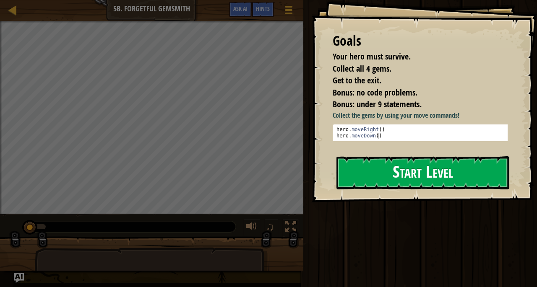
click at [380, 164] on button "Start Level" at bounding box center [422, 172] width 173 height 33
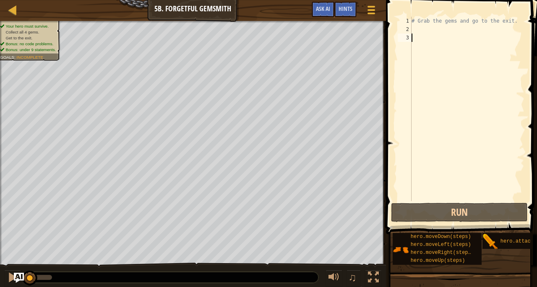
click at [419, 35] on div "# Grab the gems and go to the exit." at bounding box center [467, 117] width 115 height 201
type textarea "h"
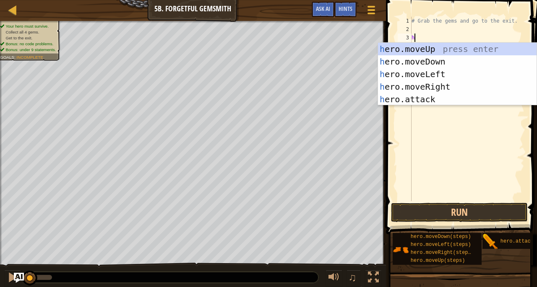
click at [419, 33] on div "# Grab the gems and go to the exit. h" at bounding box center [467, 117] width 115 height 201
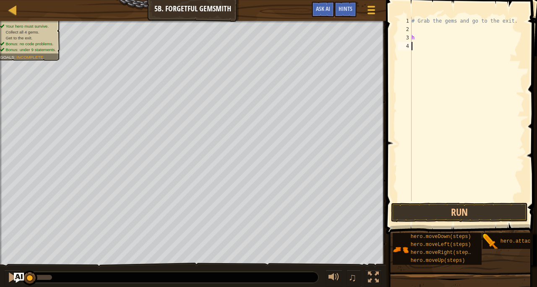
click at [422, 42] on div "# Grab the gems and go to the exit. h" at bounding box center [467, 117] width 115 height 201
type textarea "he"
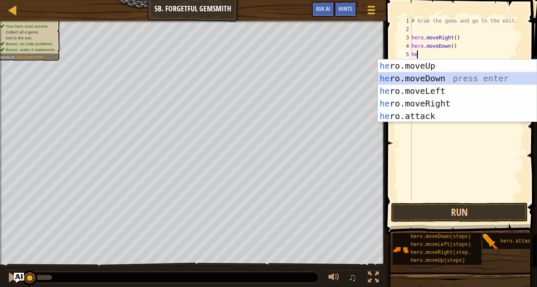
click at [422, 42] on div "# Grab the gems and go to the exit. hero . moveRight ( ) hero . moveDown ( ) he" at bounding box center [467, 117] width 115 height 201
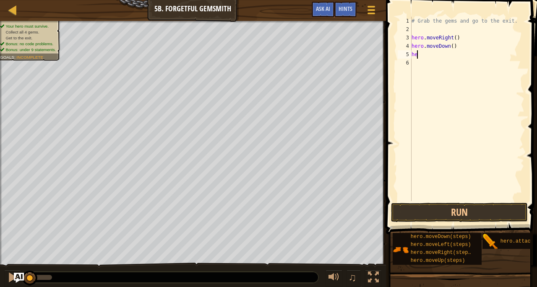
click at [422, 42] on div "# Grab the gems and go to the exit. hero . moveRight ( ) hero . moveDown ( ) he" at bounding box center [467, 117] width 115 height 201
click at [419, 54] on div "# Grab the gems and go to the exit. hero . moveRight ( ) hero . moveDown ( ) he" at bounding box center [467, 117] width 115 height 201
type textarea "hi"
click at [451, 56] on div "# Grab the gems and go to the exit. hero . moveRight ( ) hero . moveDown ( ) he…" at bounding box center [467, 117] width 115 height 201
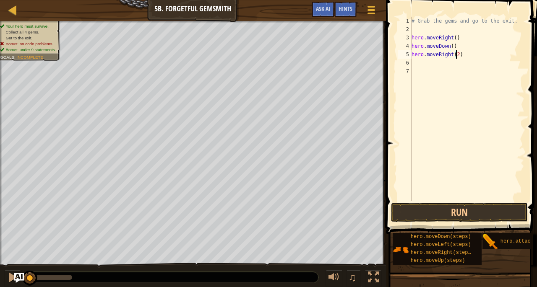
type textarea "hero.moveRight(2)"
click at [447, 54] on div "# Grab the gems and go to the exit. hero . moveRight ( ) hero . moveDown ( ) he…" at bounding box center [467, 117] width 115 height 201
type textarea "hero.moveRight(2)"
click at [466, 60] on div "# Grab the gems and go to the exit. hero . moveRight ( ) hero . moveDown ( ) he…" at bounding box center [467, 117] width 115 height 201
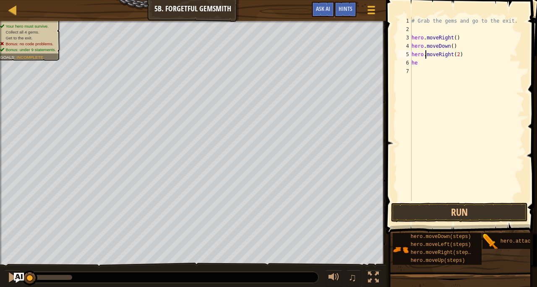
click at [425, 57] on div "# Grab the gems and go to the exit. hero . moveRight ( ) hero . moveDown ( ) he…" at bounding box center [467, 117] width 115 height 201
click at [422, 62] on div "# Grab the gems and go to the exit. hero . moveRight ( ) hero . moveDown ( ) he…" at bounding box center [467, 117] width 115 height 201
type textarea "her"
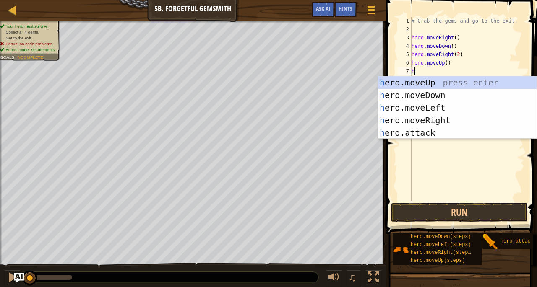
type textarea "he"
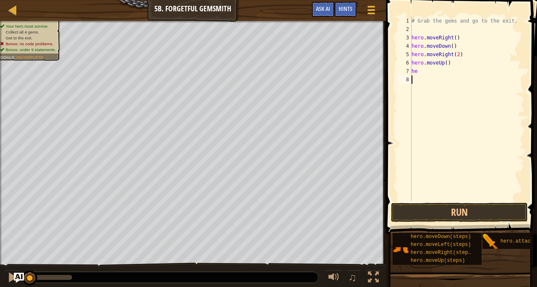
type textarea "he"
click at [443, 218] on button "Run" at bounding box center [459, 212] width 137 height 19
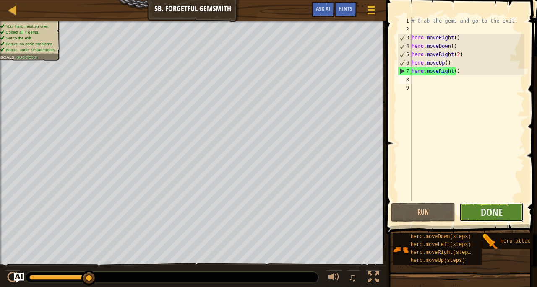
click at [509, 210] on button "Done" at bounding box center [491, 212] width 64 height 19
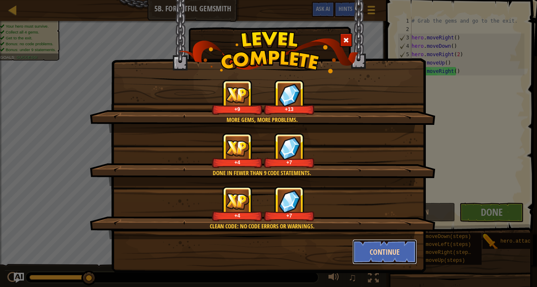
click at [362, 258] on button "Continue" at bounding box center [384, 252] width 65 height 25
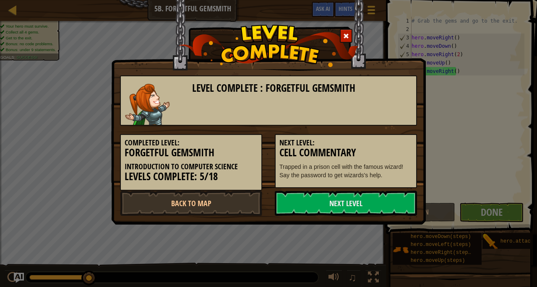
click at [355, 239] on div "Level Complete : Forgetful Gemsmith Completed Level: Forgetful Gemsmith Introdu…" at bounding box center [268, 143] width 537 height 287
click at [363, 252] on div "Level Complete : Forgetful Gemsmith Completed Level: Forgetful Gemsmith Introdu…" at bounding box center [268, 143] width 537 height 287
click at [370, 254] on div "Level Complete : Forgetful Gemsmith Completed Level: Forgetful Gemsmith Introdu…" at bounding box center [268, 143] width 537 height 287
click at [309, 201] on link "Next Level" at bounding box center [346, 203] width 142 height 25
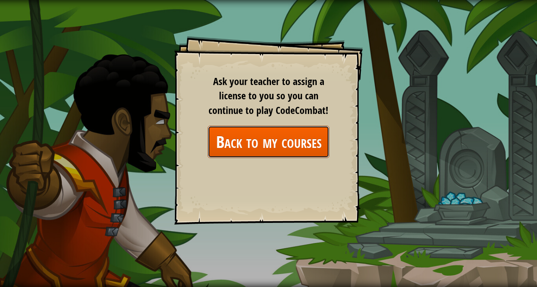
click at [289, 130] on link "Back to my courses" at bounding box center [269, 142] width 122 height 32
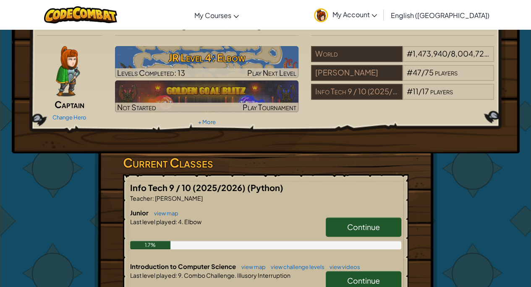
scroll to position [18, 0]
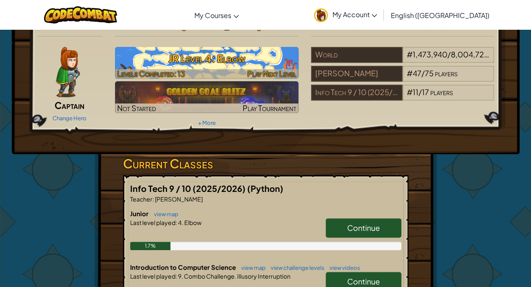
click at [264, 60] on h3 "JR Level 4: Elbow" at bounding box center [206, 58] width 183 height 19
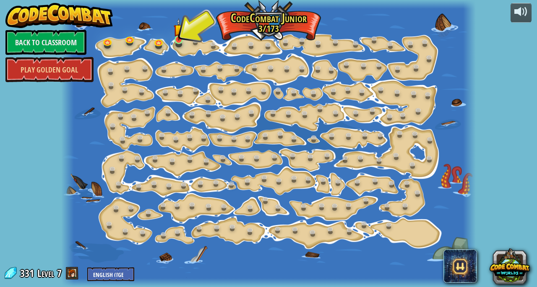
click at [179, 41] on img at bounding box center [179, 29] width 10 height 23
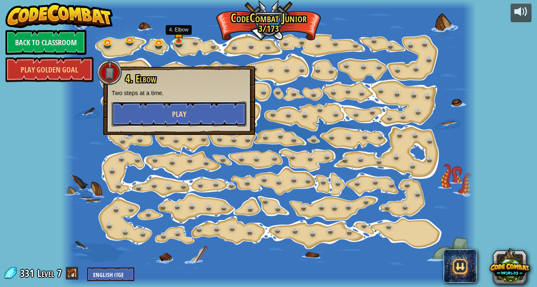
click at [223, 112] on button "Play" at bounding box center [179, 114] width 135 height 25
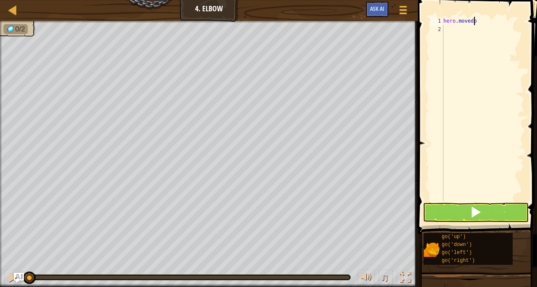
scroll to position [4, 1]
type textarea "h"
type textarea "c"
type textarea "m"
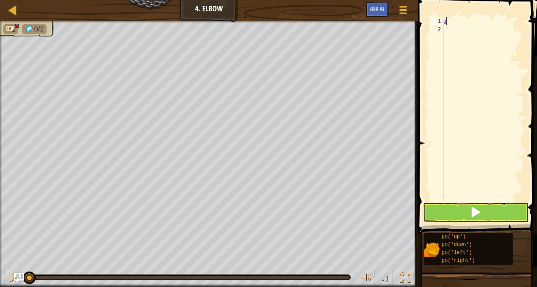
type textarea "go"
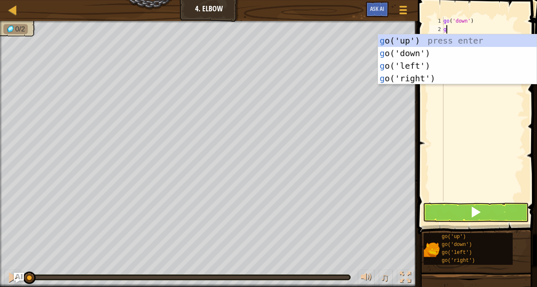
type textarea "go"
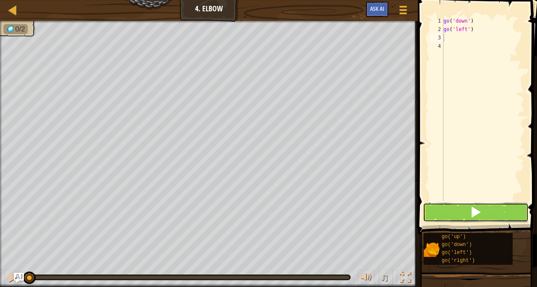
click at [440, 217] on button at bounding box center [476, 212] width 106 height 19
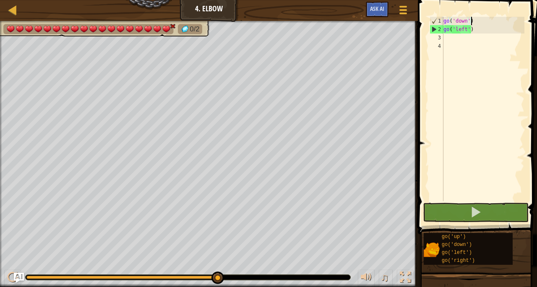
click at [471, 21] on div "go ( 'down' ) go ( 'left' )" at bounding box center [483, 117] width 83 height 201
type textarea "go('down')"
click at [471, 21] on div "go ( 'down' ) go ( 'left' )" at bounding box center [483, 117] width 83 height 201
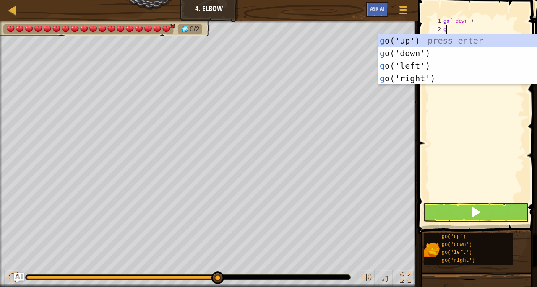
type textarea "go"
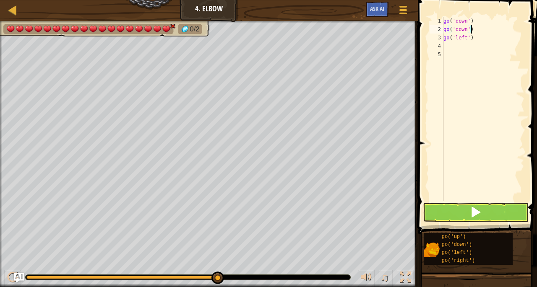
type textarea "go('down')"
click at [465, 203] on button at bounding box center [476, 212] width 106 height 19
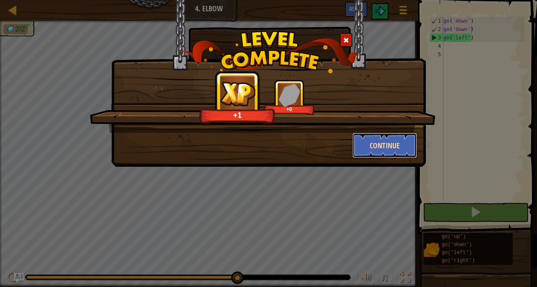
click at [408, 156] on button "Continue" at bounding box center [384, 145] width 65 height 25
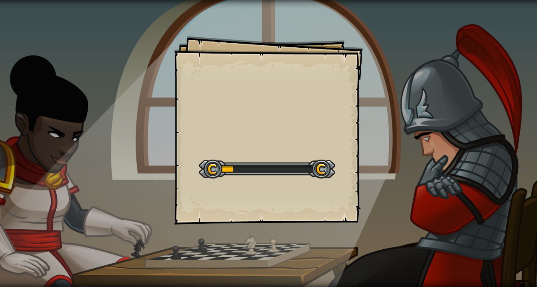
click at [397, 150] on div "Goals Start Level Error loading from server. Try refreshing the page. You'll ne…" at bounding box center [268, 143] width 537 height 287
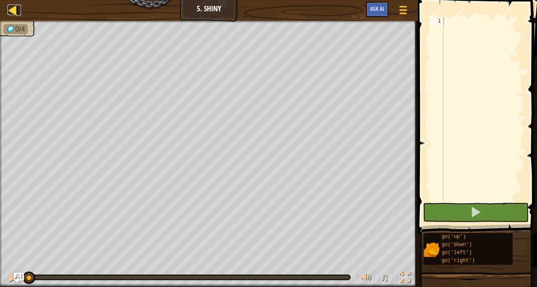
click at [10, 7] on div at bounding box center [13, 10] width 10 height 10
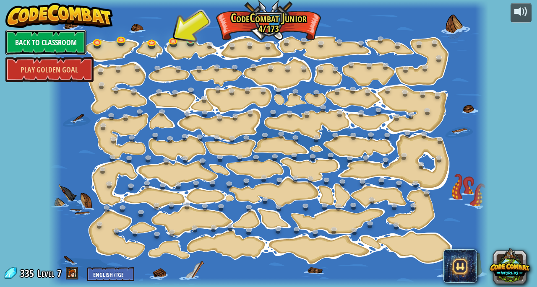
click at [65, 36] on link "Back to Classroom" at bounding box center [45, 42] width 81 height 25
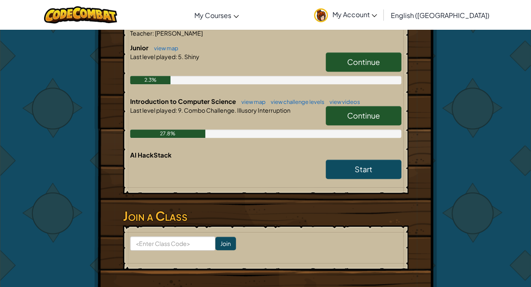
scroll to position [185, 0]
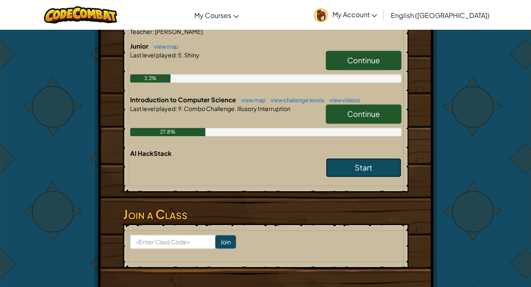
click at [373, 166] on link "Start" at bounding box center [364, 167] width 76 height 19
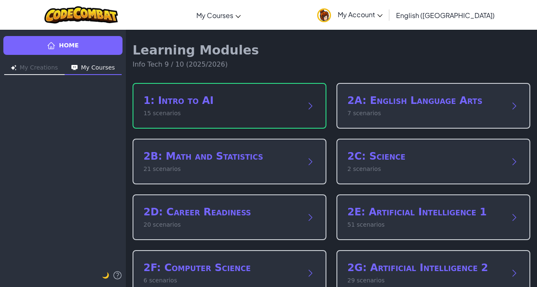
click at [293, 122] on div "1: Intro to AI 15 scenarios" at bounding box center [230, 106] width 194 height 46
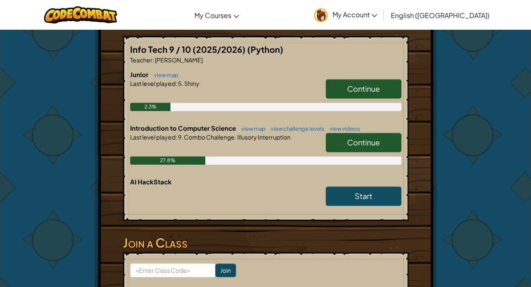
scroll to position [153, 0]
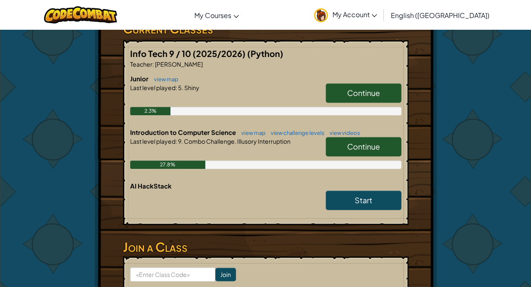
click at [379, 138] on link "Continue" at bounding box center [364, 146] width 76 height 19
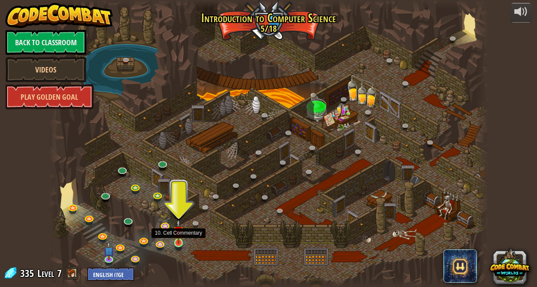
click at [183, 237] on img at bounding box center [178, 231] width 10 height 24
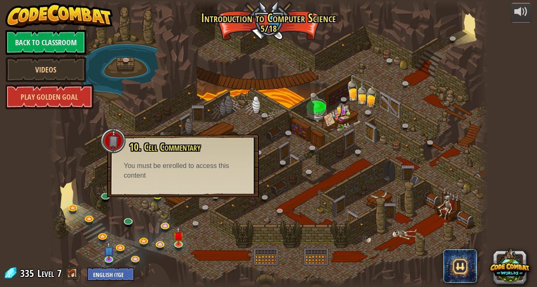
click at [83, 185] on div at bounding box center [269, 143] width 440 height 287
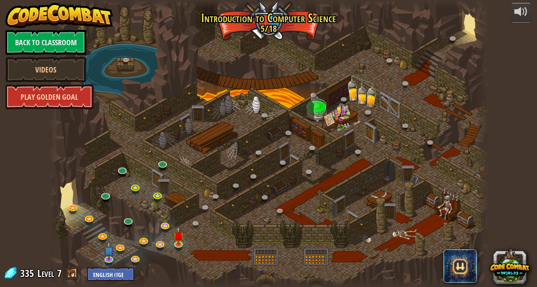
click at [77, 100] on link "Play Golden Goal" at bounding box center [49, 96] width 88 height 25
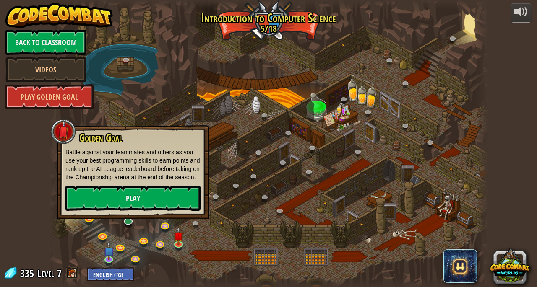
click at [35, 205] on div "powered by Back to Classroom Videos Play Golden Goal 25. Kithgard Gates (Locked…" at bounding box center [268, 143] width 537 height 287
click at [96, 206] on link "Play" at bounding box center [132, 198] width 135 height 25
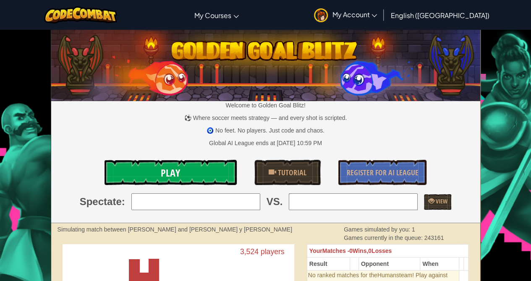
click at [174, 171] on span "Play" at bounding box center [170, 172] width 19 height 13
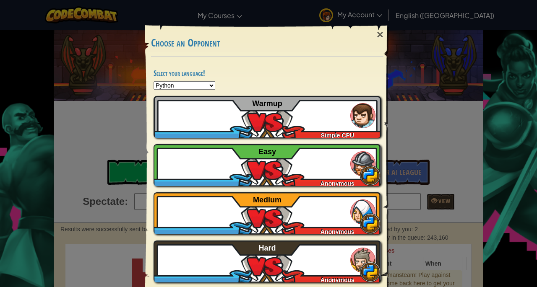
scroll to position [12, 0]
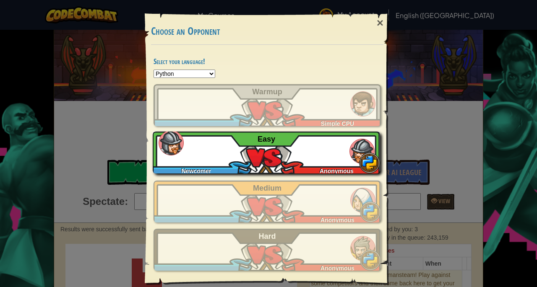
click at [265, 138] on span "Easy" at bounding box center [267, 139] width 18 height 8
